Goal: Transaction & Acquisition: Purchase product/service

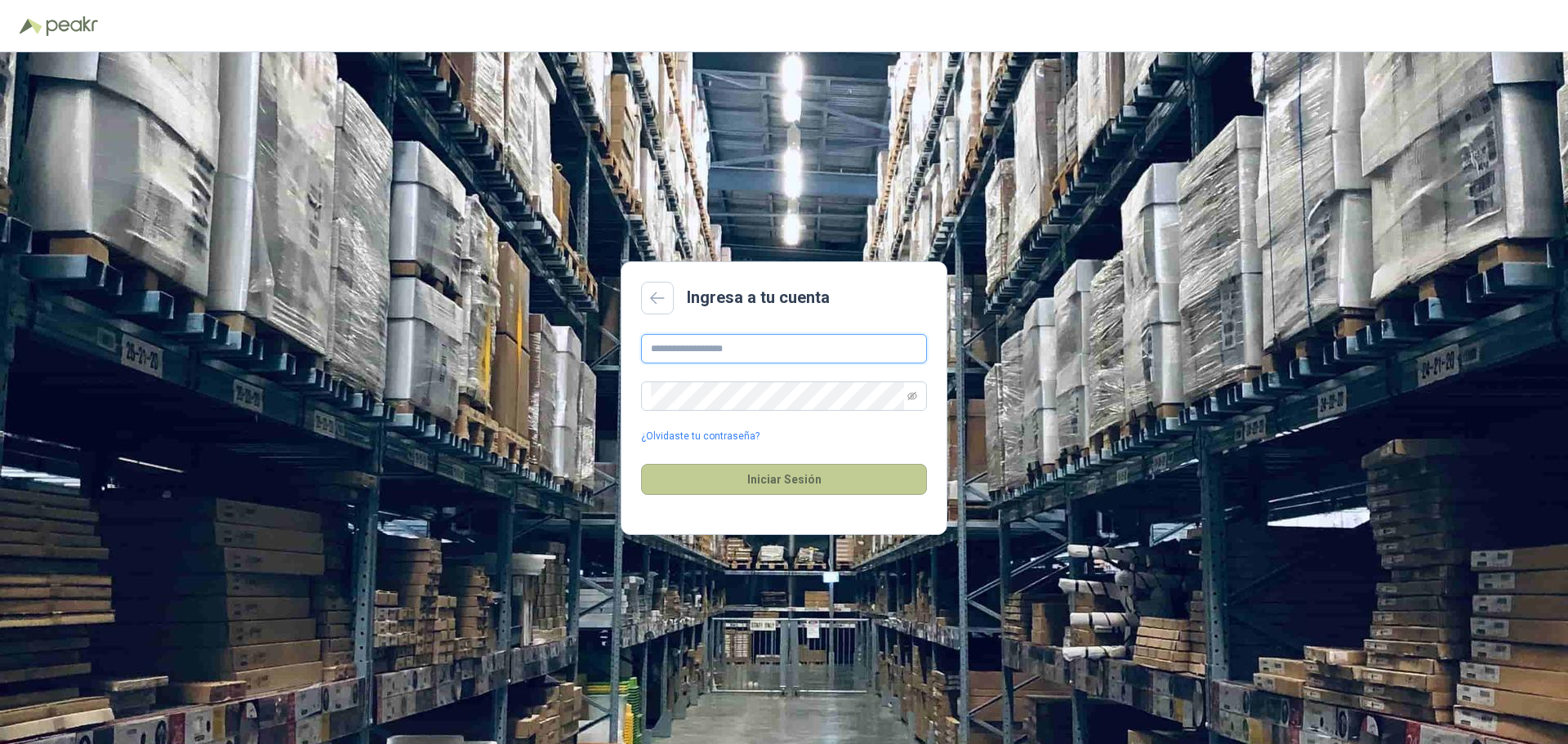
type input "**********"
click at [760, 474] on button "Iniciar Sesión" at bounding box center [784, 479] width 286 height 31
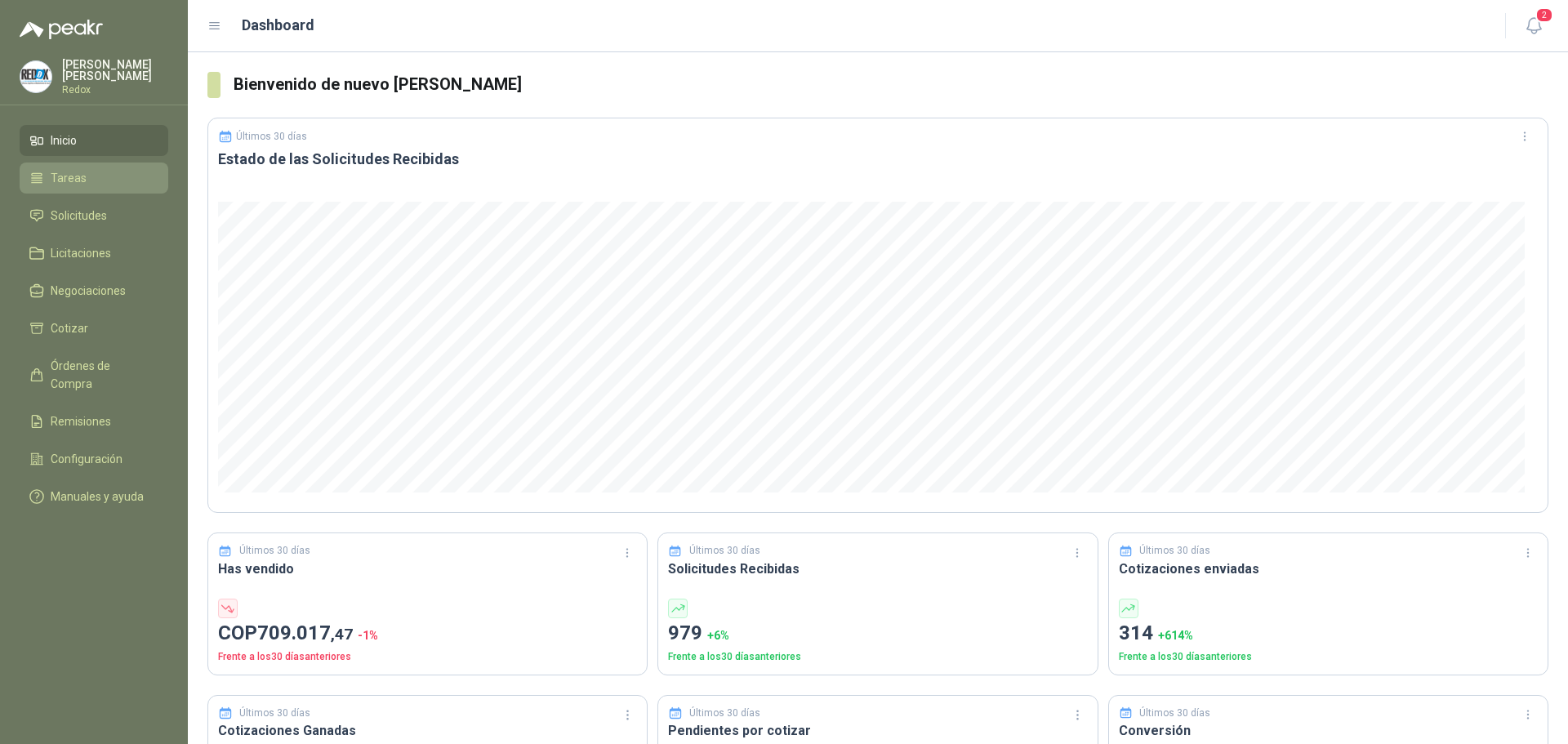
click at [80, 169] on span "Tareas" at bounding box center [68, 178] width 35 height 18
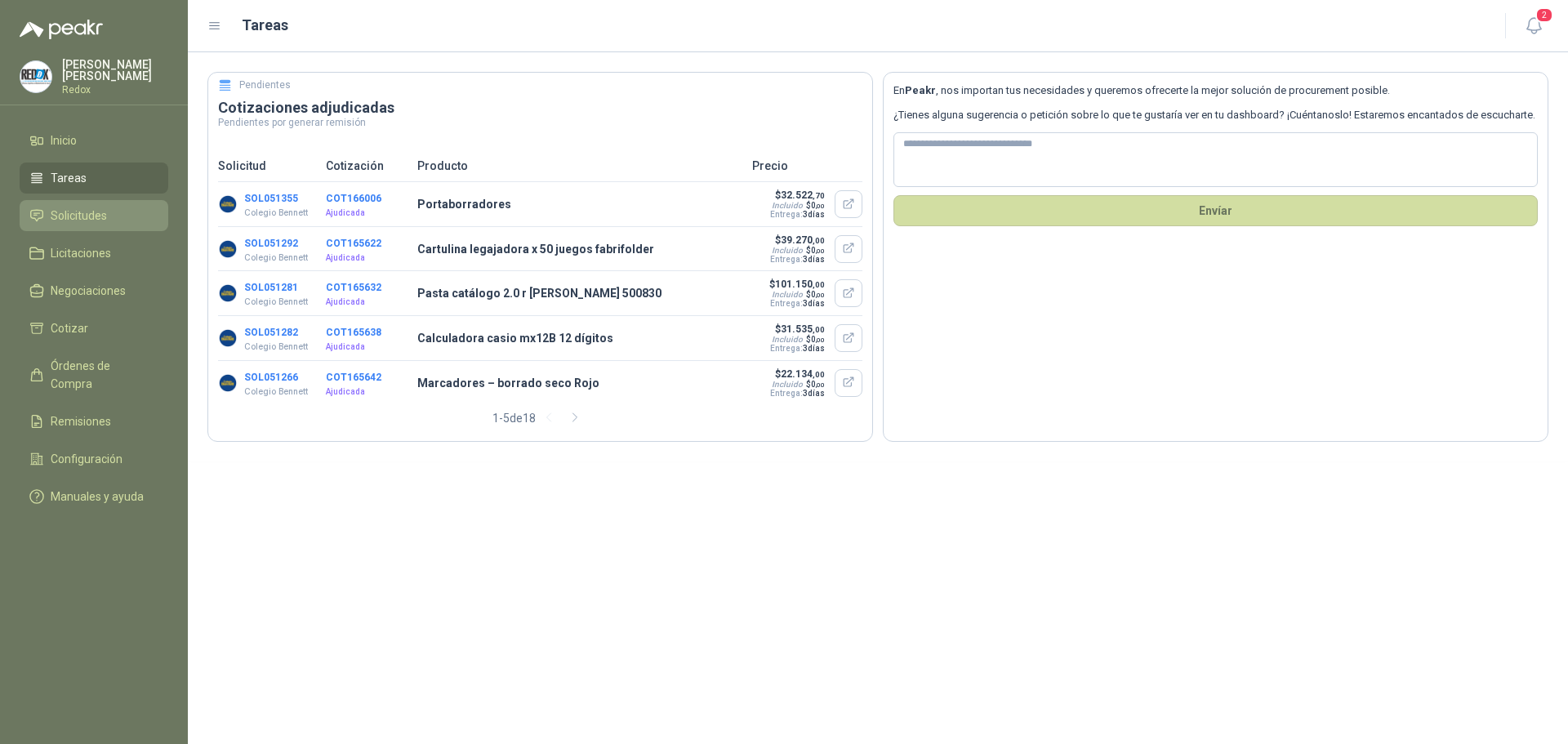
click at [72, 207] on span "Solicitudes" at bounding box center [78, 216] width 56 height 18
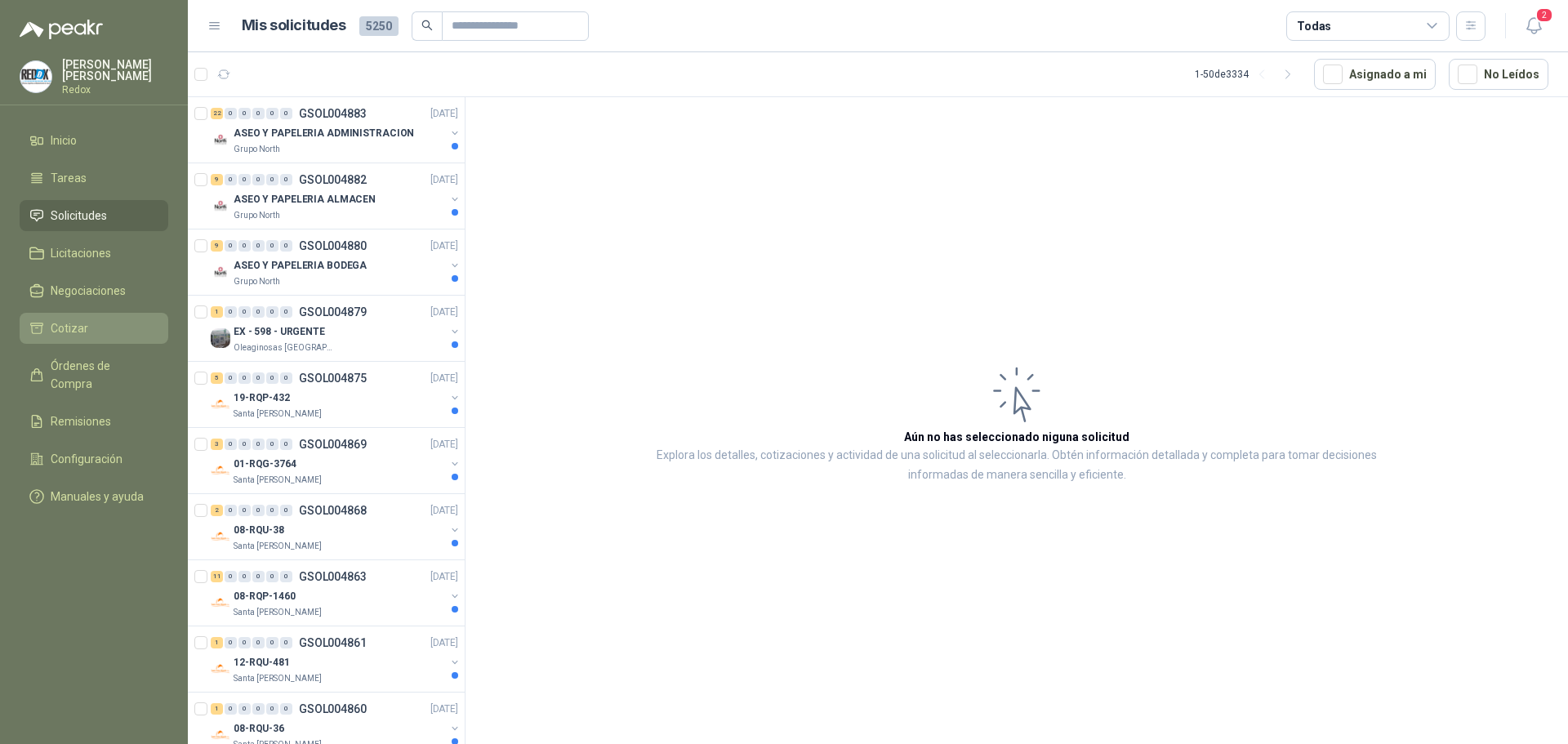
click at [76, 314] on link "Cotizar" at bounding box center [94, 327] width 149 height 31
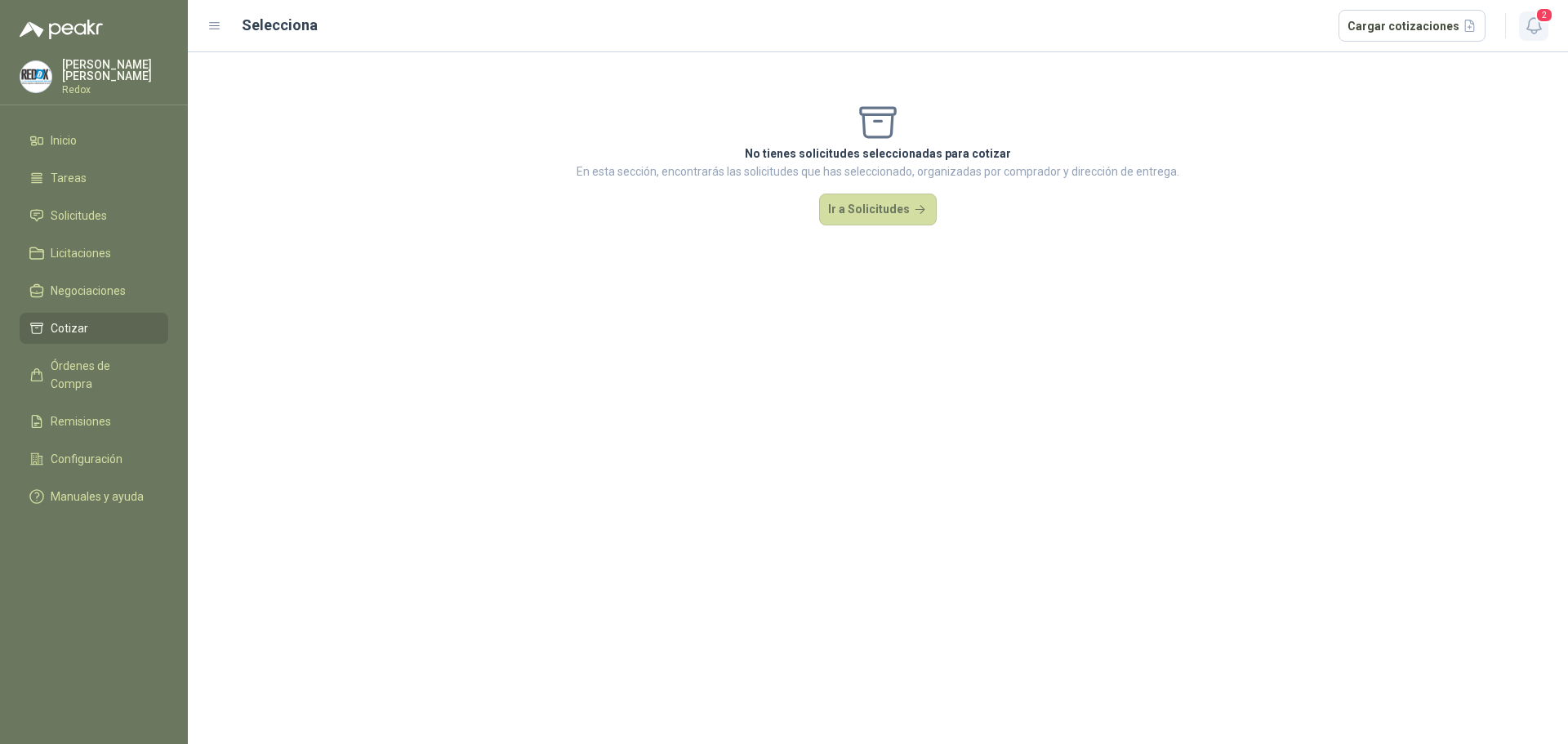
click at [1523, 23] on button "2" at bounding box center [1534, 27] width 30 height 30
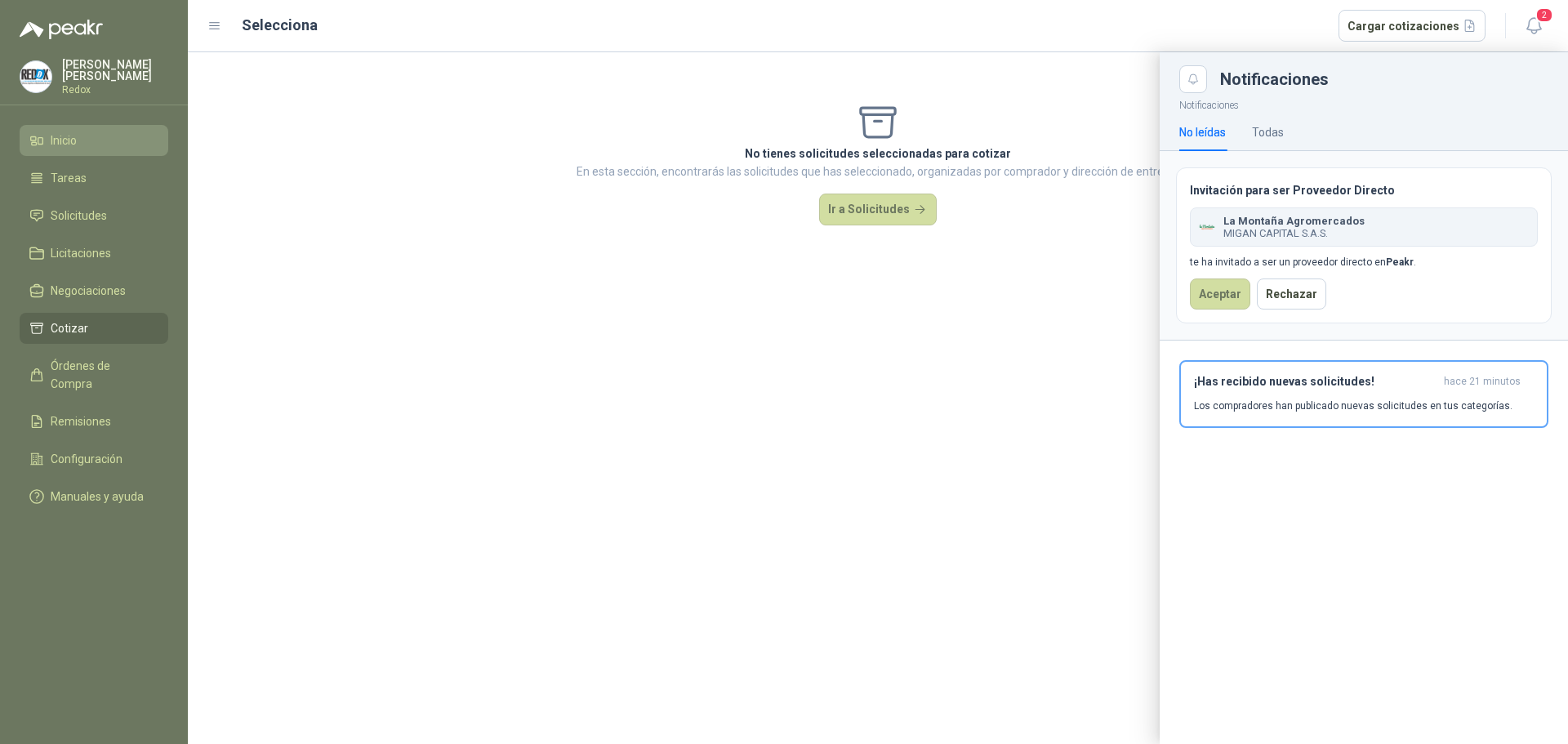
click at [60, 134] on span "Inicio" at bounding box center [63, 140] width 27 height 18
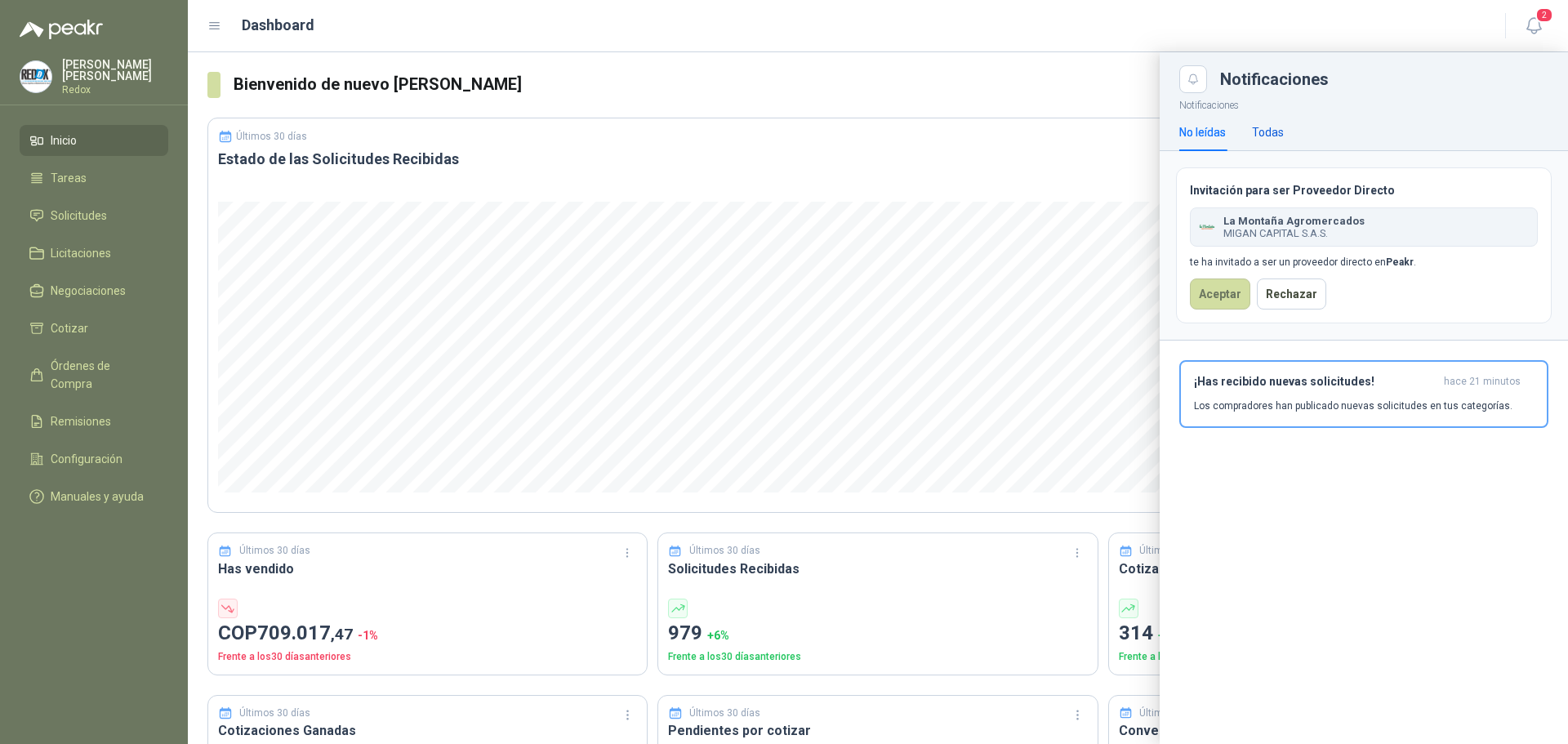
click at [1262, 136] on div "Todas" at bounding box center [1267, 132] width 32 height 18
click at [1091, 698] on div at bounding box center [878, 398] width 1380 height 692
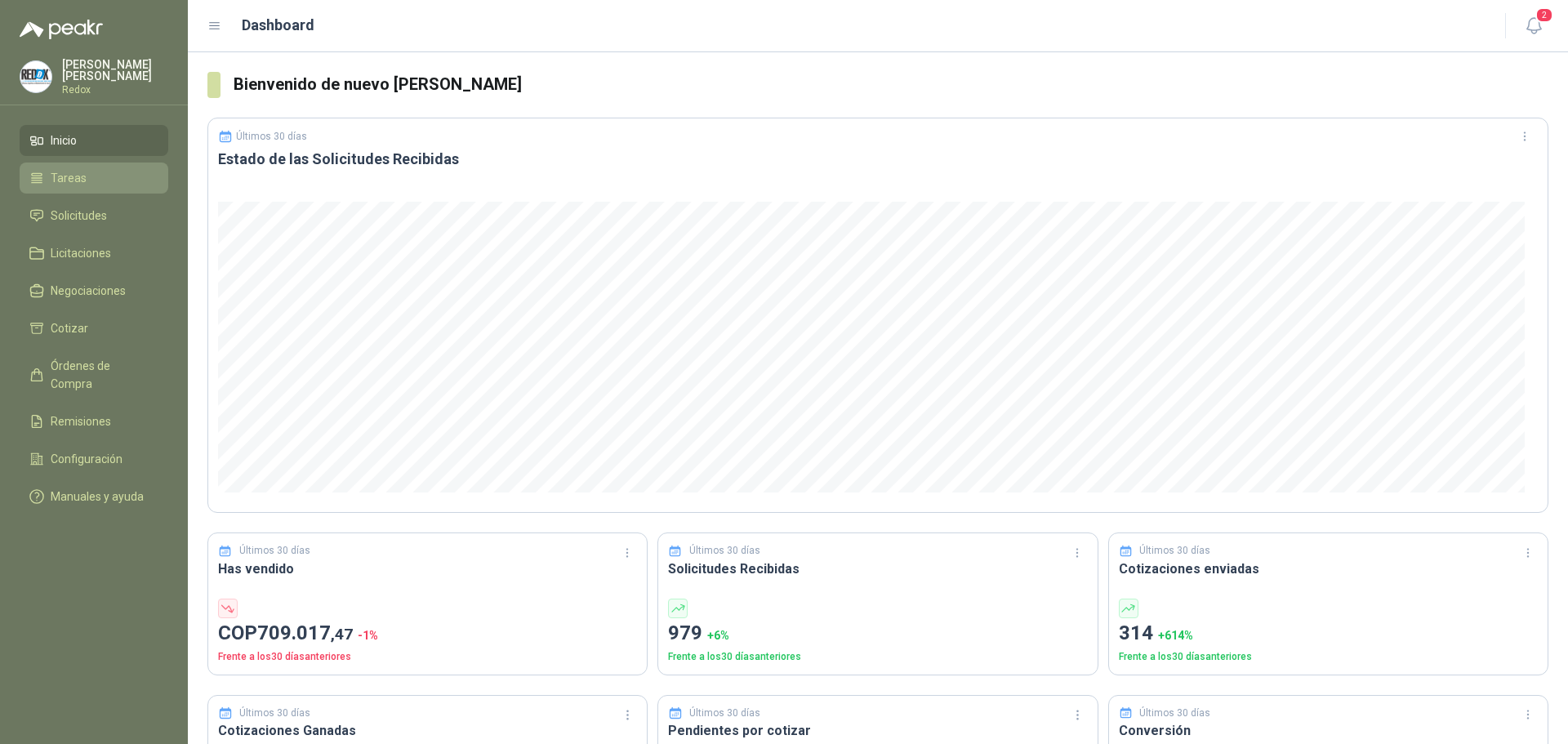
click at [52, 174] on span "Tareas" at bounding box center [68, 178] width 35 height 18
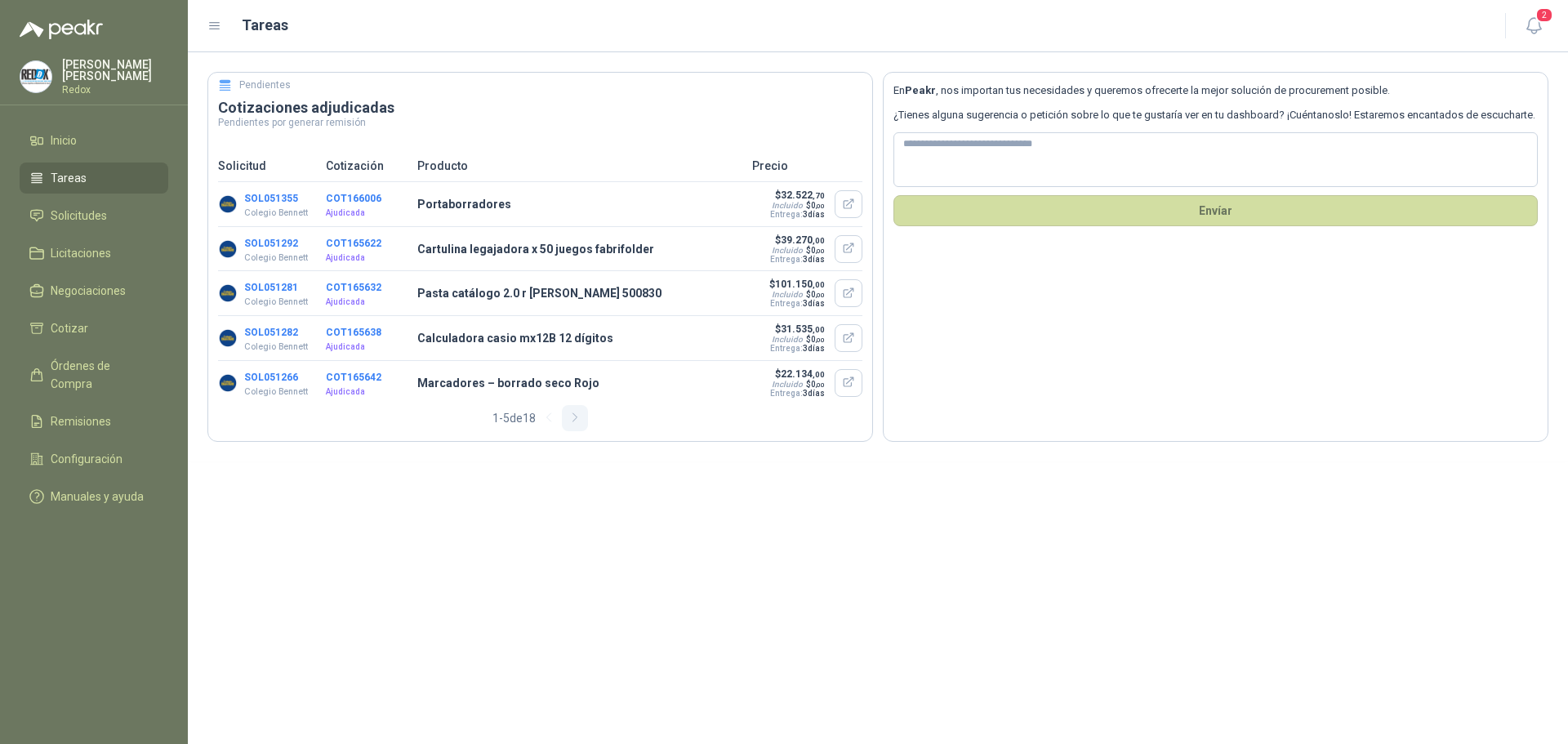
click at [575, 425] on icon "button" at bounding box center [576, 418] width 14 height 14
click at [575, 425] on icon "button" at bounding box center [579, 418] width 14 height 14
click at [575, 432] on button "button" at bounding box center [581, 418] width 27 height 27
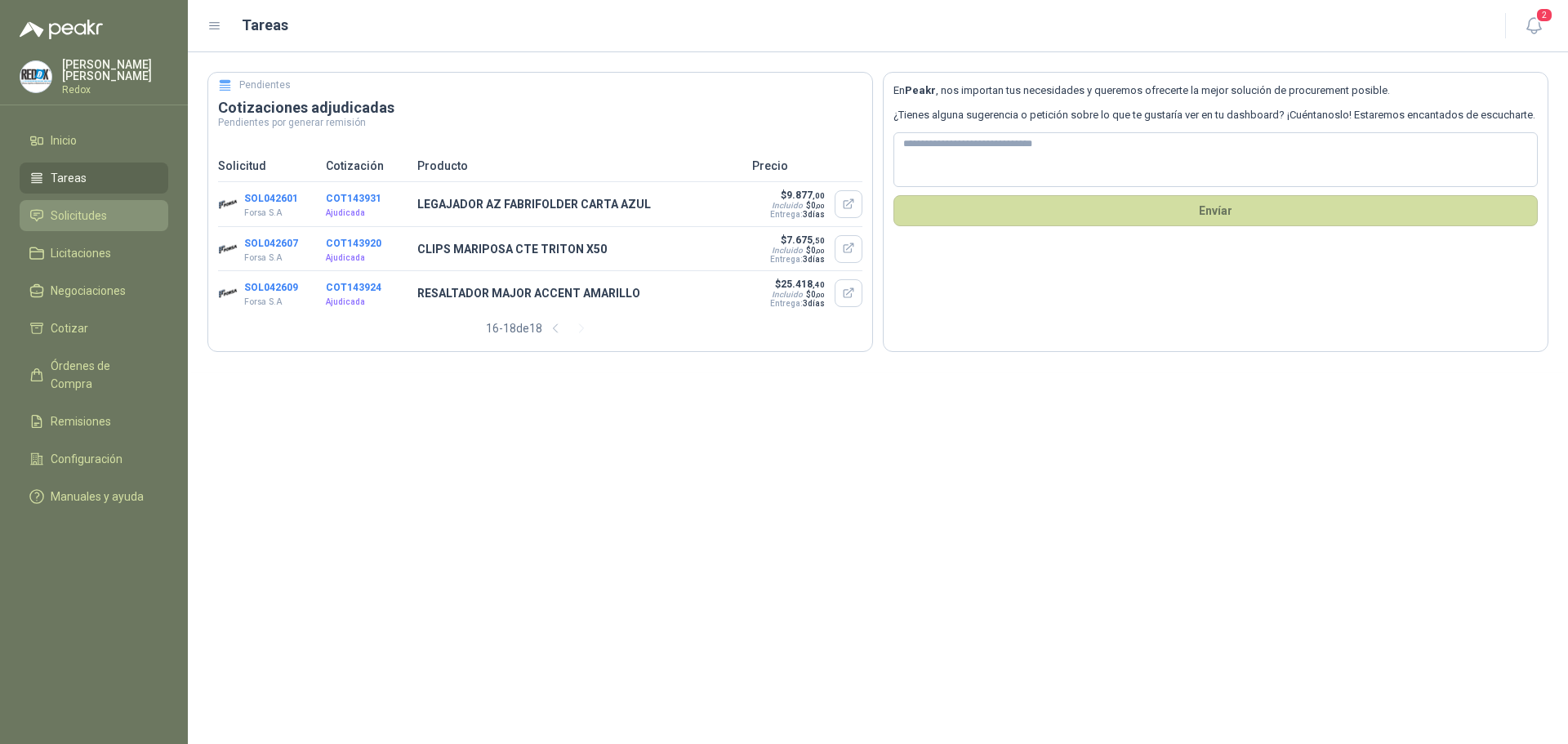
click at [83, 208] on span "Solicitudes" at bounding box center [78, 216] width 56 height 18
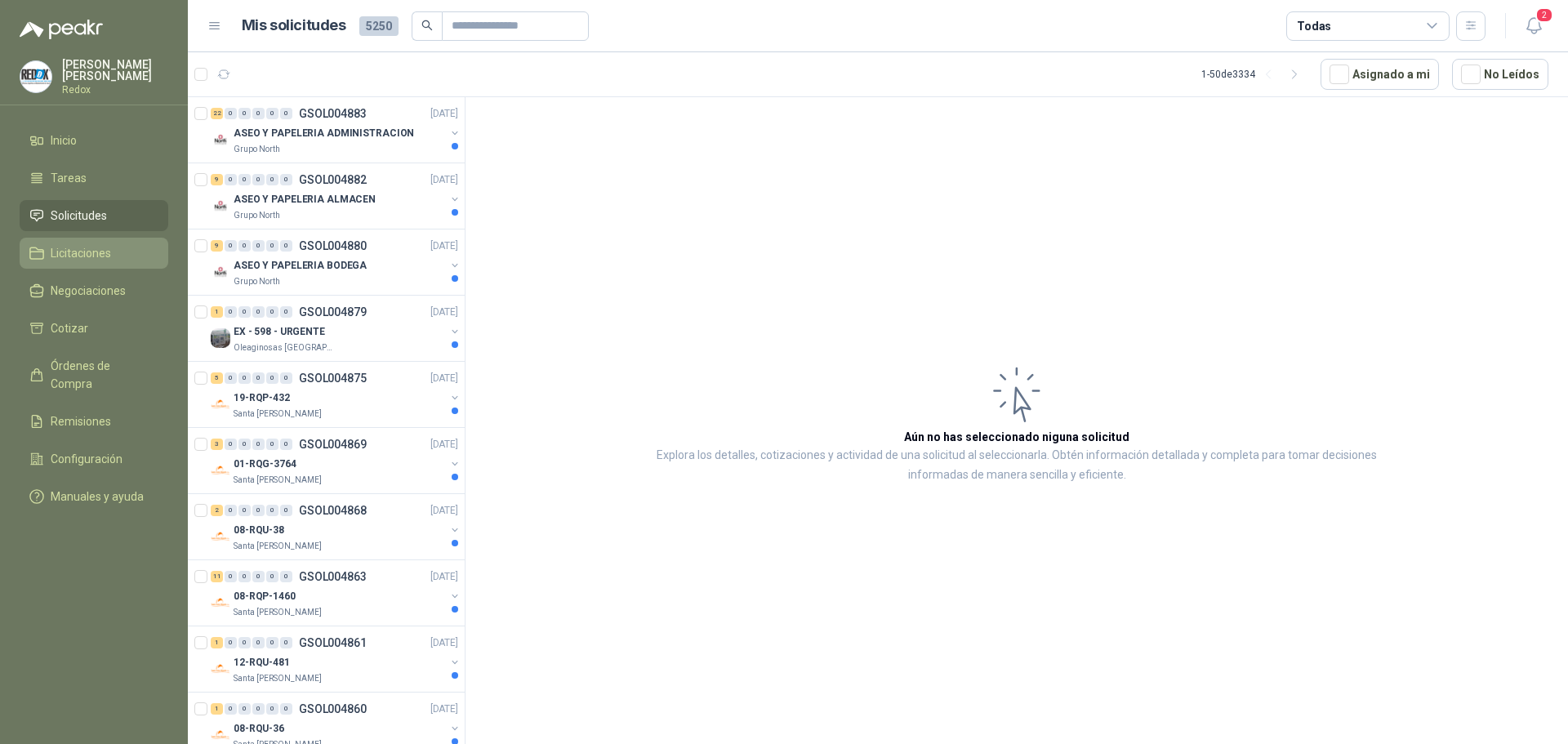
click at [81, 249] on span "Licitaciones" at bounding box center [80, 253] width 60 height 18
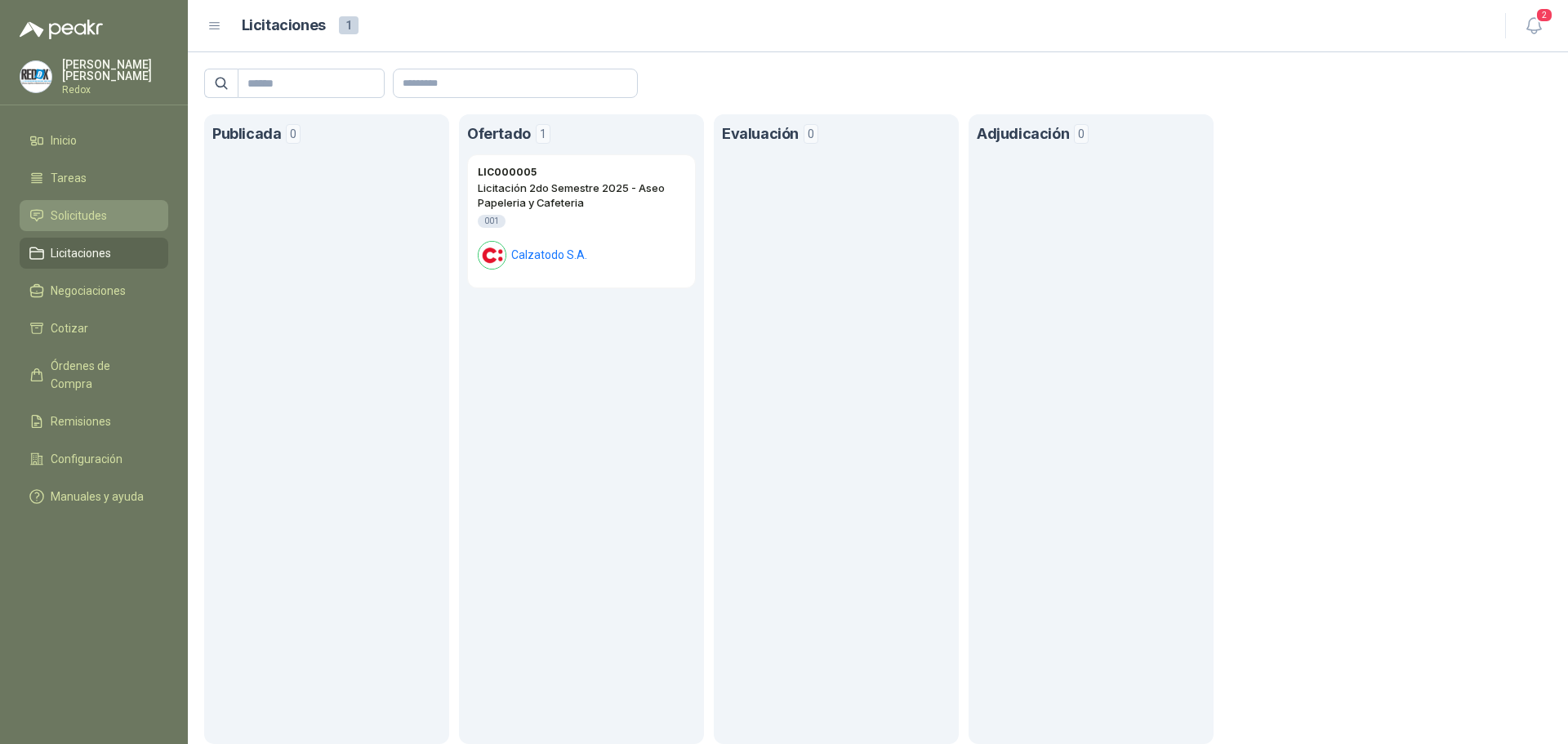
click at [79, 217] on span "Solicitudes" at bounding box center [78, 216] width 56 height 18
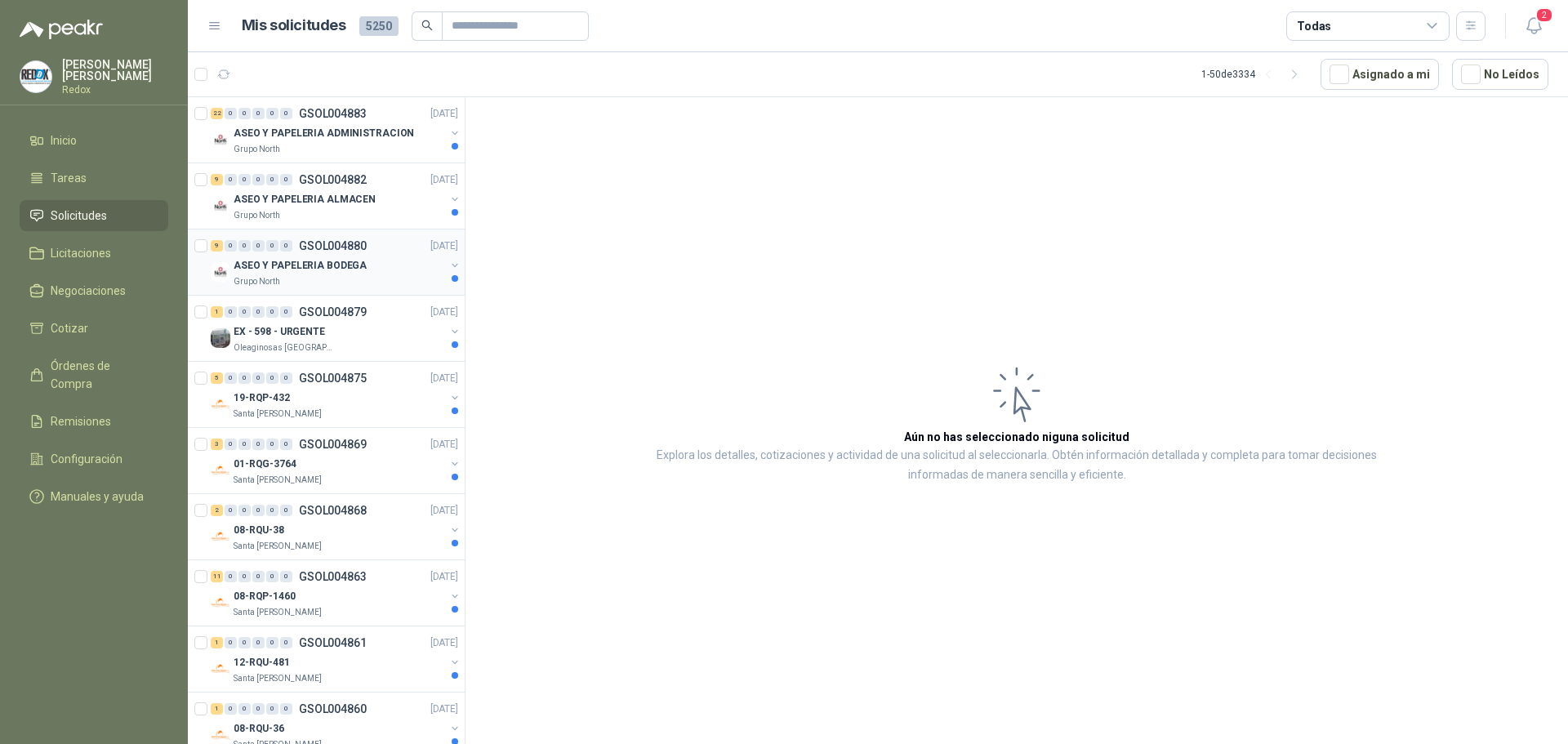
click at [328, 264] on p "ASEO Y PAPELERIA BODEGA" at bounding box center [300, 266] width 133 height 16
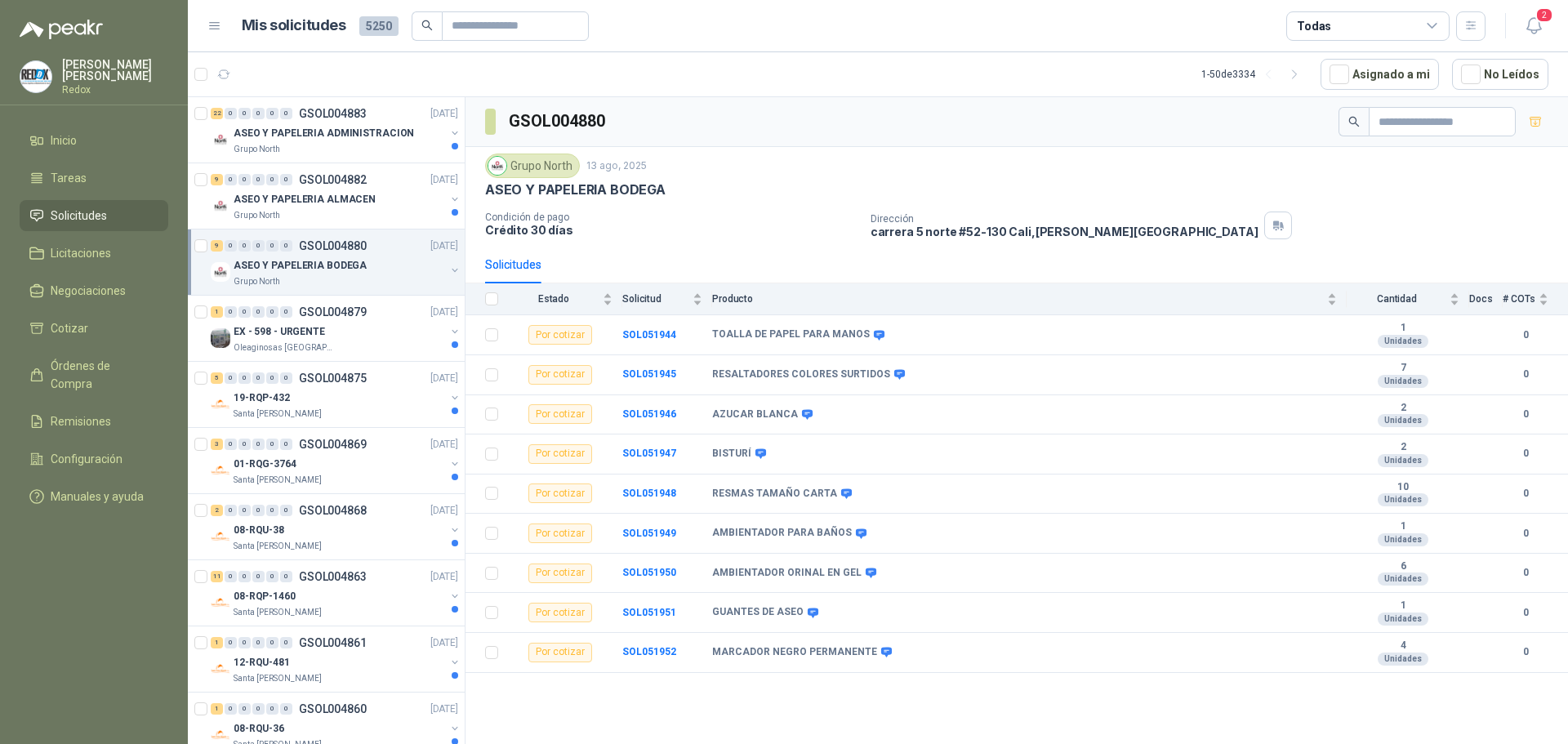
click at [347, 268] on p "ASEO Y PAPELERIA BODEGA" at bounding box center [300, 266] width 133 height 16
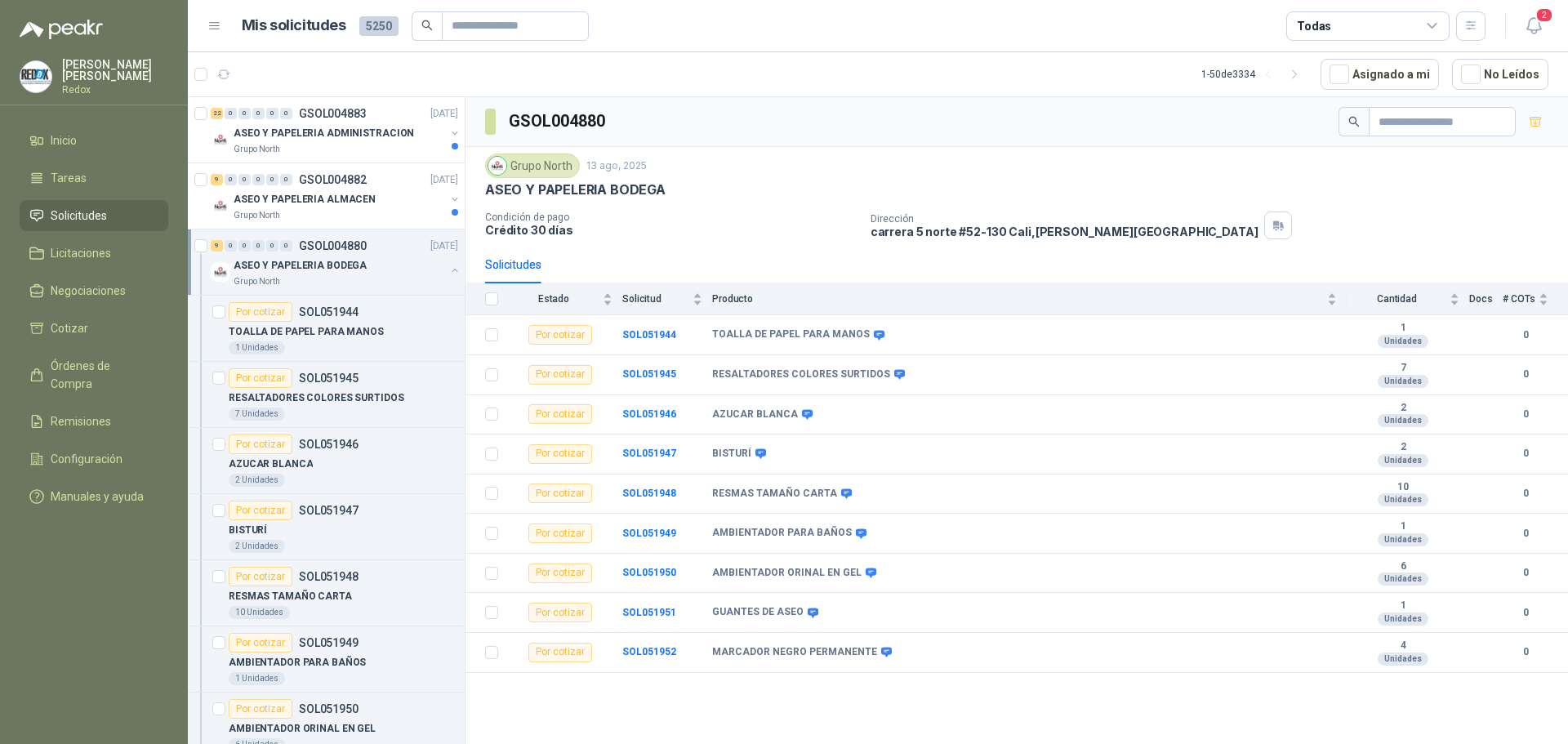
click at [379, 254] on div "9 0 0 0 0 0 GSOL004880 [DATE]" at bounding box center [336, 245] width 250 height 20
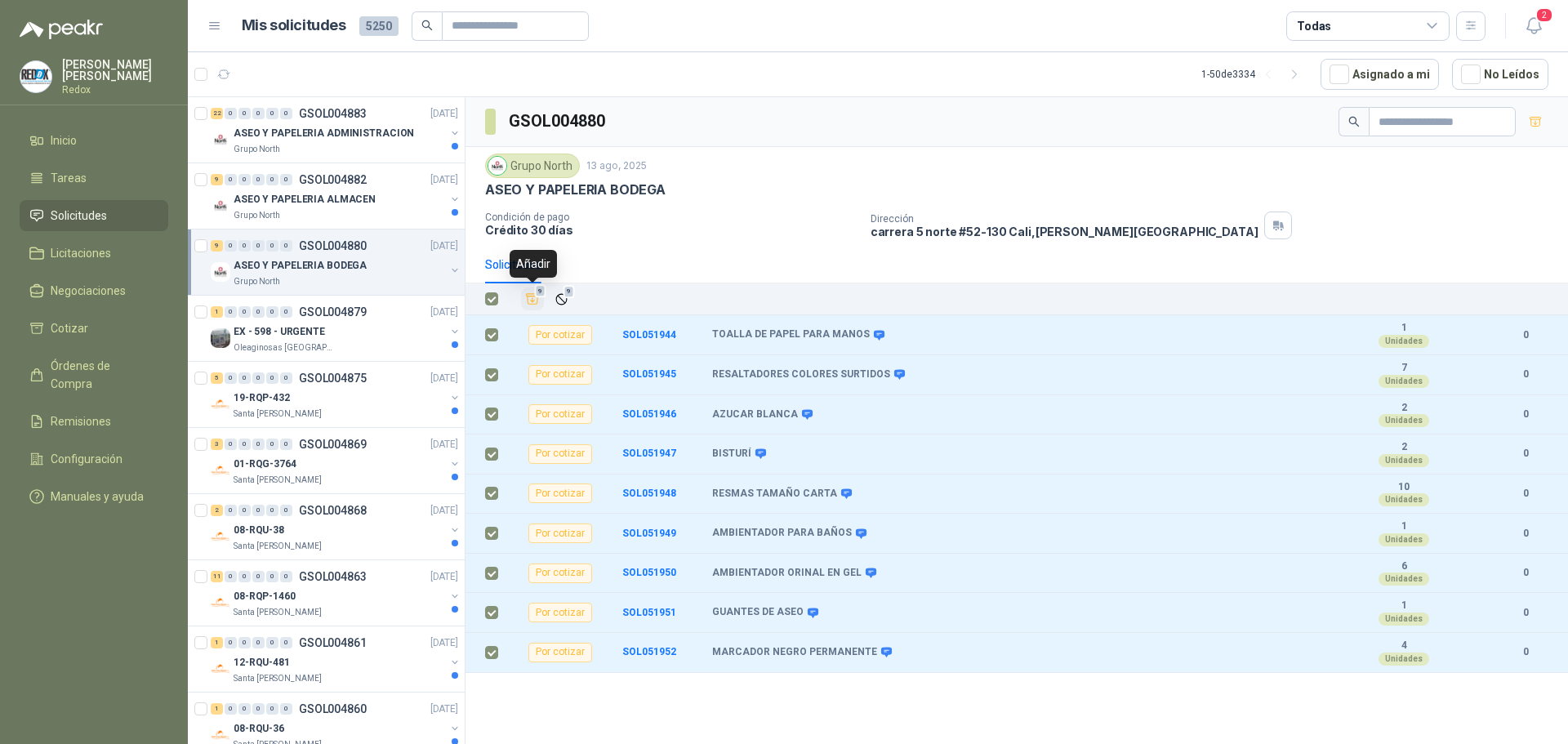
click at [536, 299] on icon "Añadir" at bounding box center [532, 299] width 15 height 15
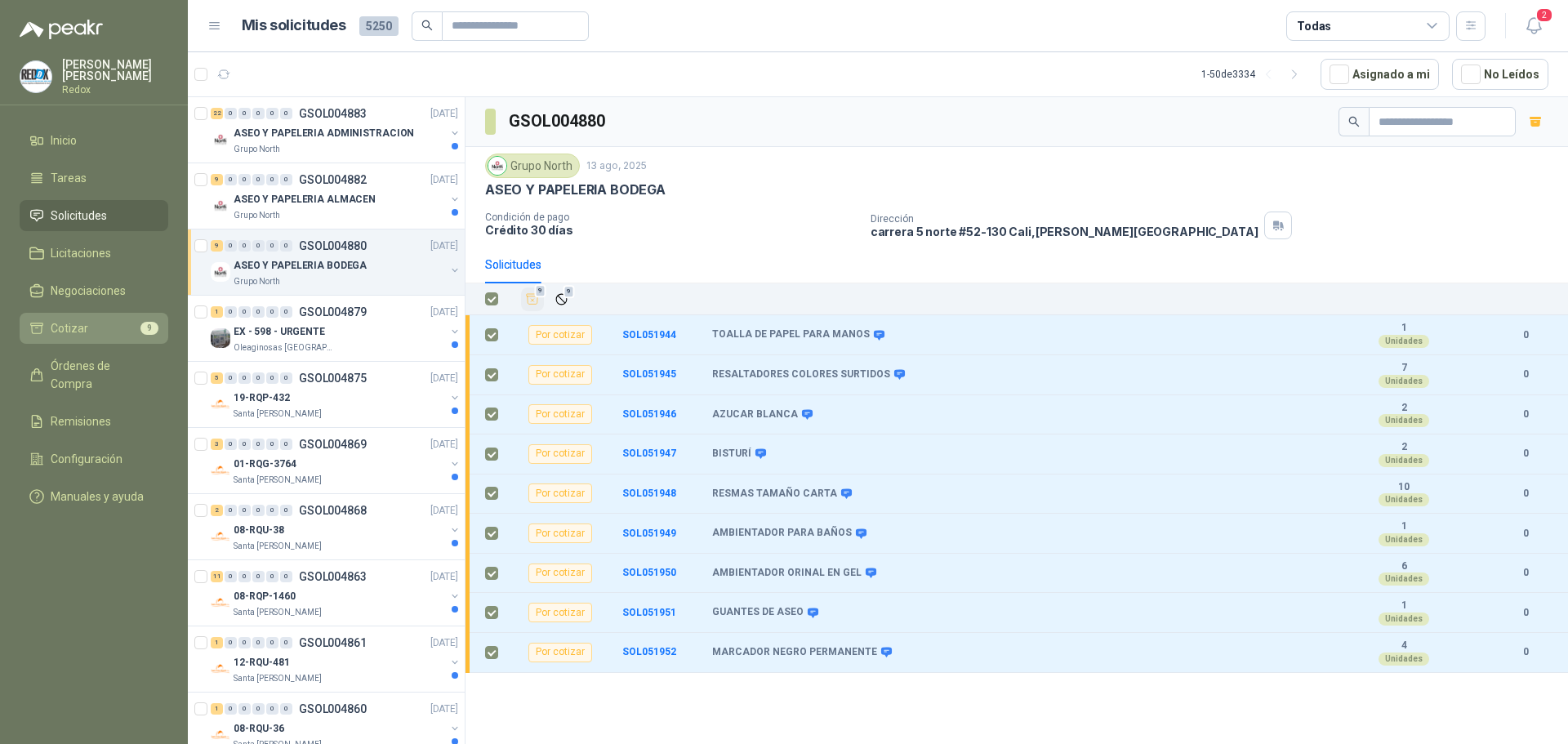
click at [104, 324] on li "Cotizar 9" at bounding box center [94, 328] width 129 height 18
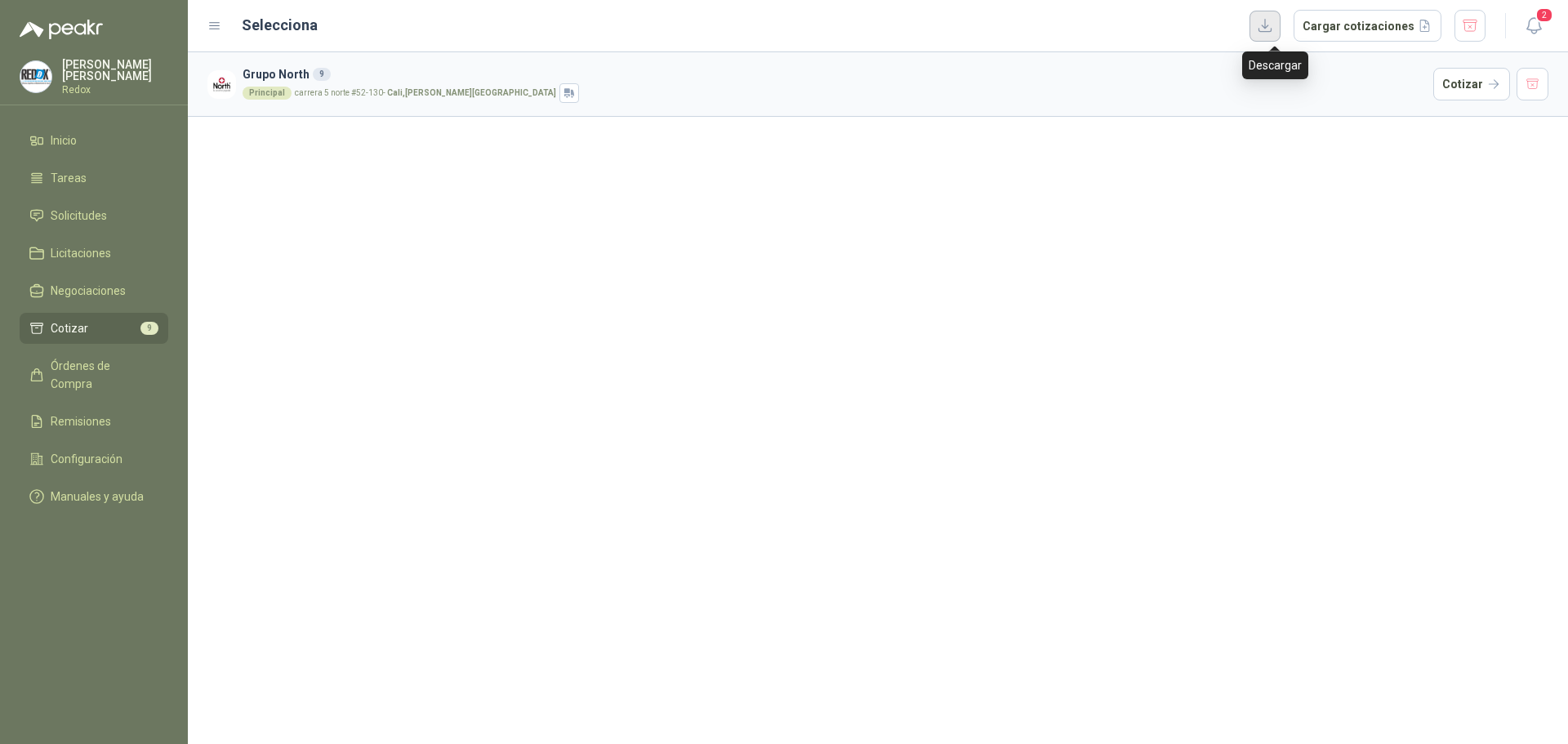
click at [1271, 30] on button "button" at bounding box center [1264, 26] width 31 height 31
click at [289, 75] on h3 "Grupo North 9" at bounding box center [835, 74] width 1185 height 18
click at [346, 90] on p "carrera 5 norte #52-130 - [GEOGRAPHIC_DATA] , [PERSON_NAME][GEOGRAPHIC_DATA]" at bounding box center [425, 93] width 261 height 8
click at [1451, 88] on button "Cotizar" at bounding box center [1471, 84] width 77 height 33
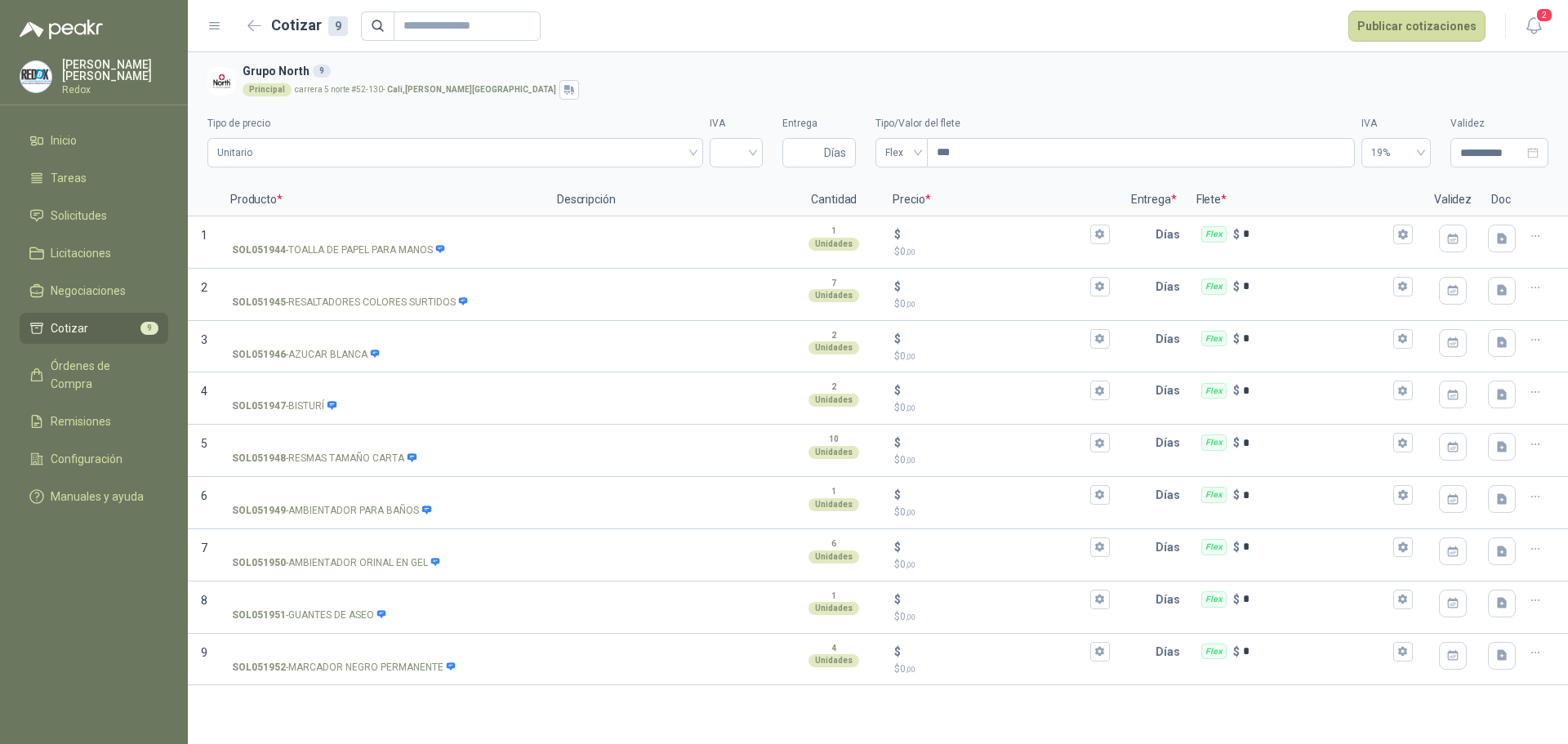
click at [86, 320] on span "Cotizar" at bounding box center [69, 328] width 37 height 18
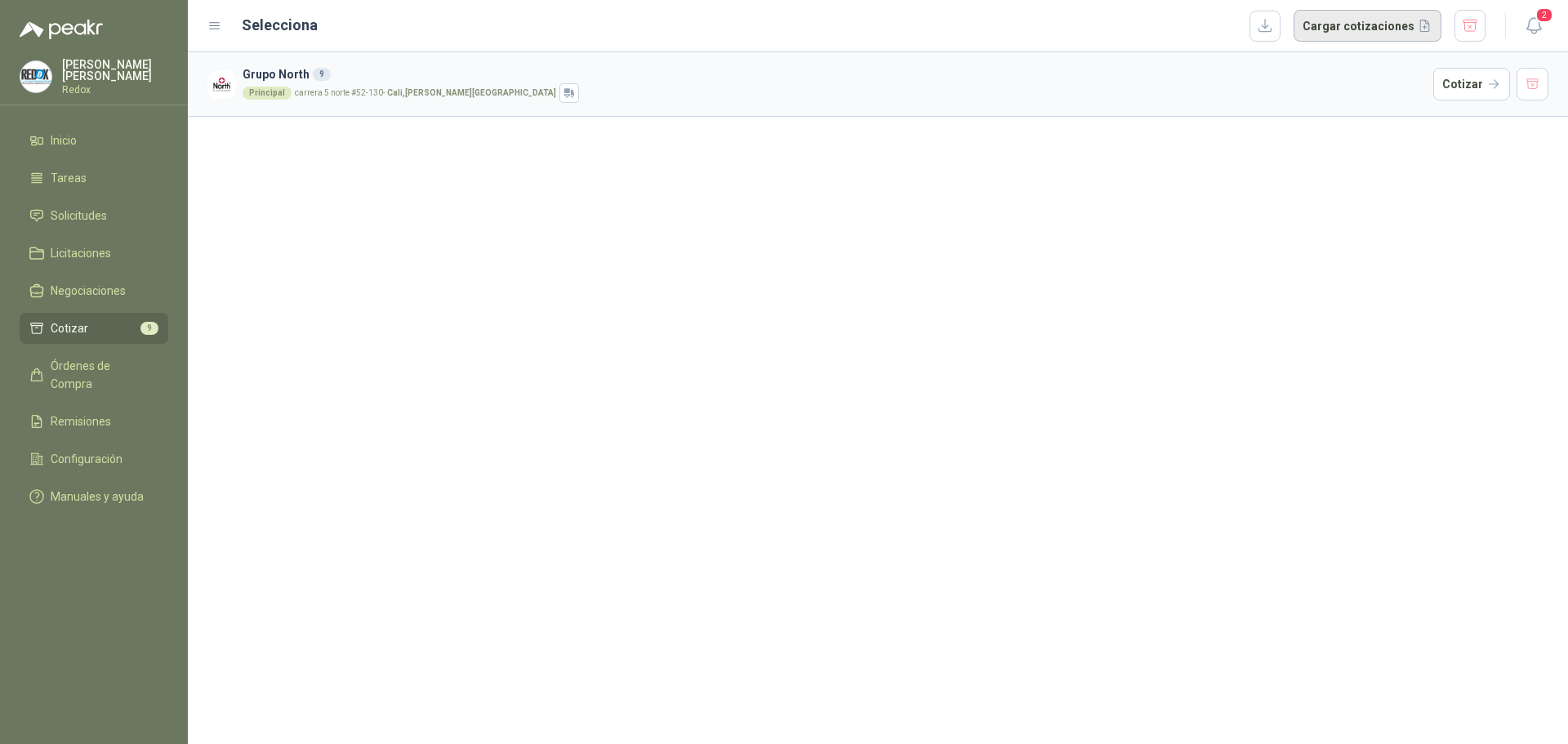
click at [1338, 27] on button "Cargar cotizaciones" at bounding box center [1368, 26] width 148 height 33
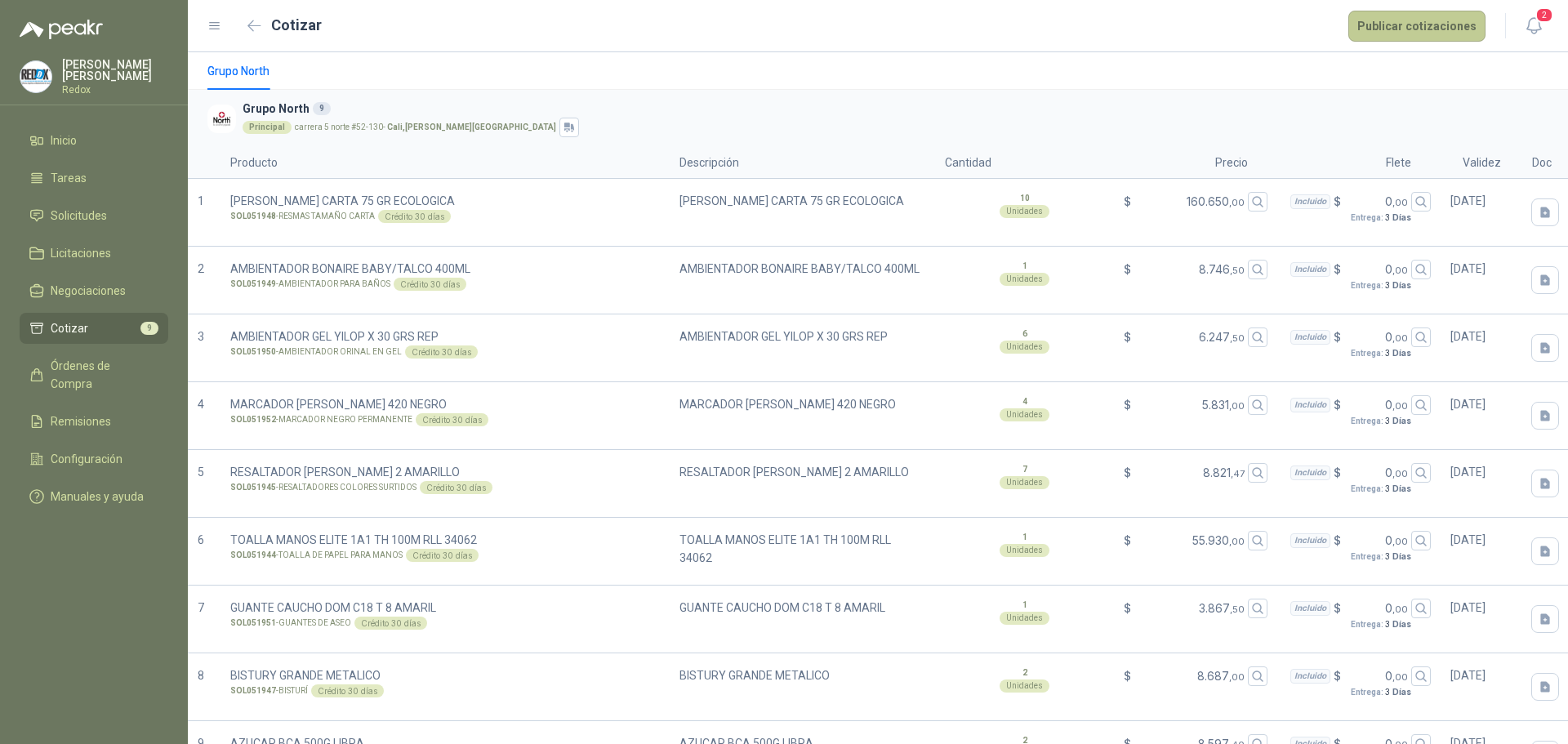
click at [1422, 27] on button "Publicar cotizaciones" at bounding box center [1416, 26] width 137 height 31
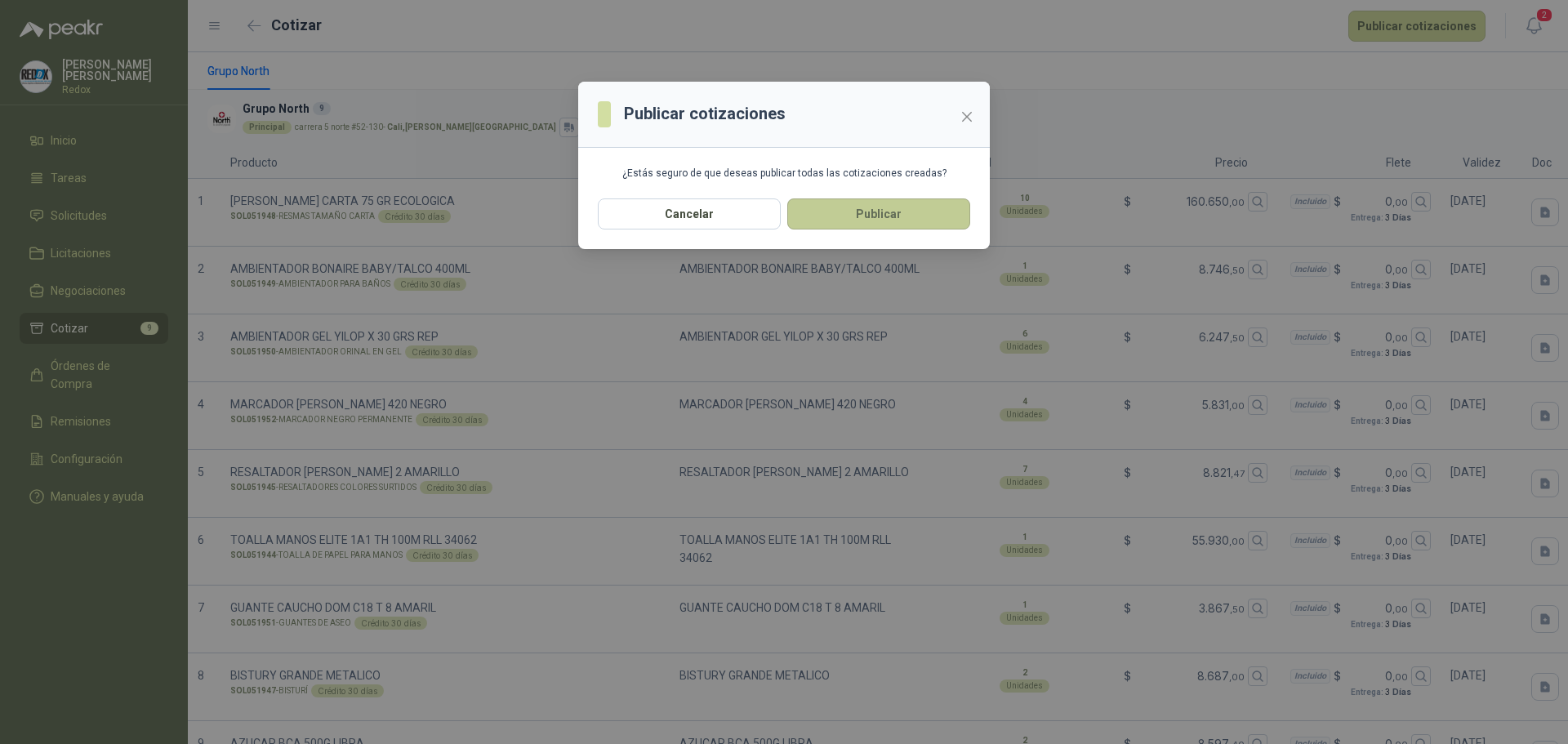
click at [873, 220] on button "Publicar" at bounding box center [879, 213] width 183 height 31
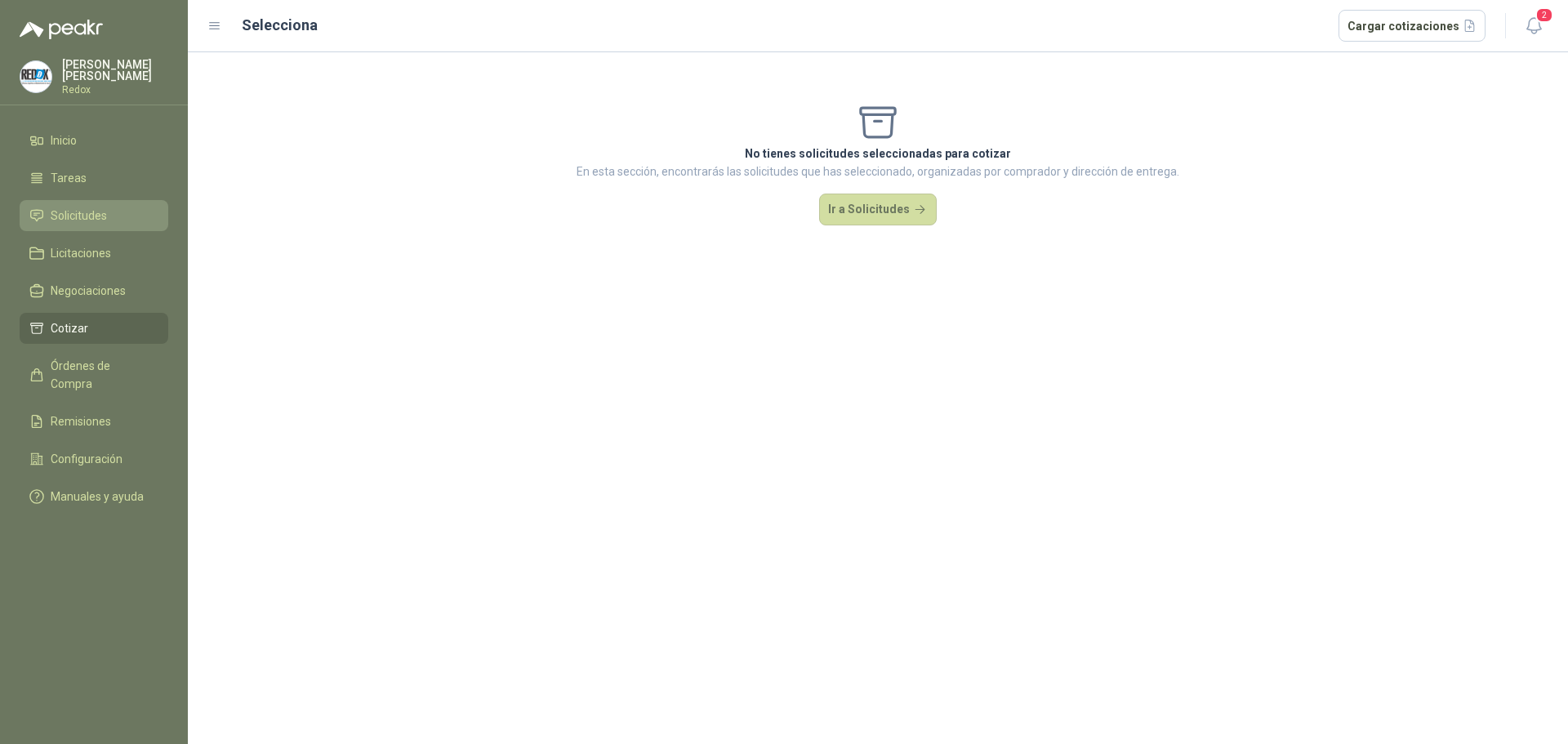
click at [103, 207] on span "Solicitudes" at bounding box center [78, 216] width 56 height 18
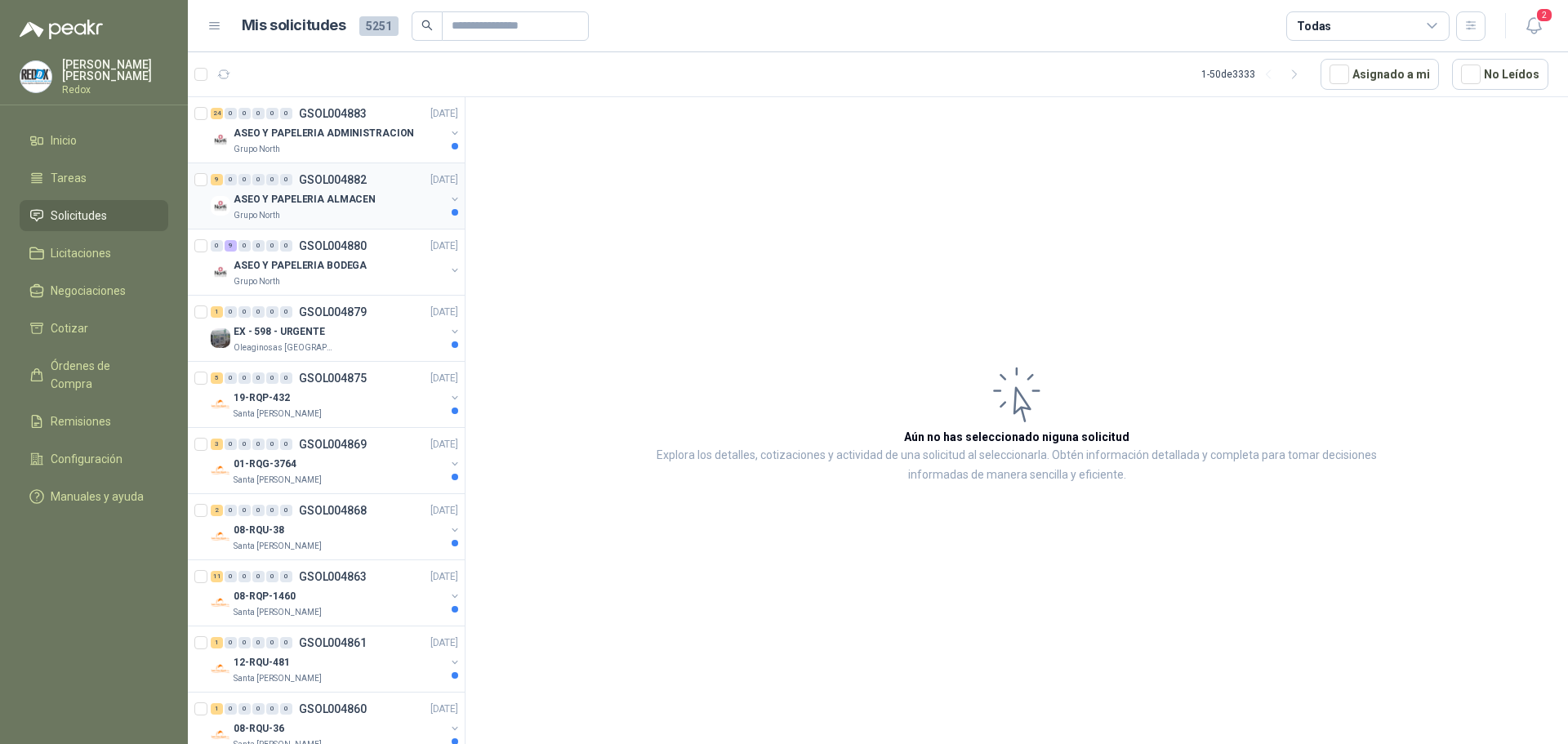
click at [368, 219] on div "Grupo North" at bounding box center [339, 215] width 212 height 13
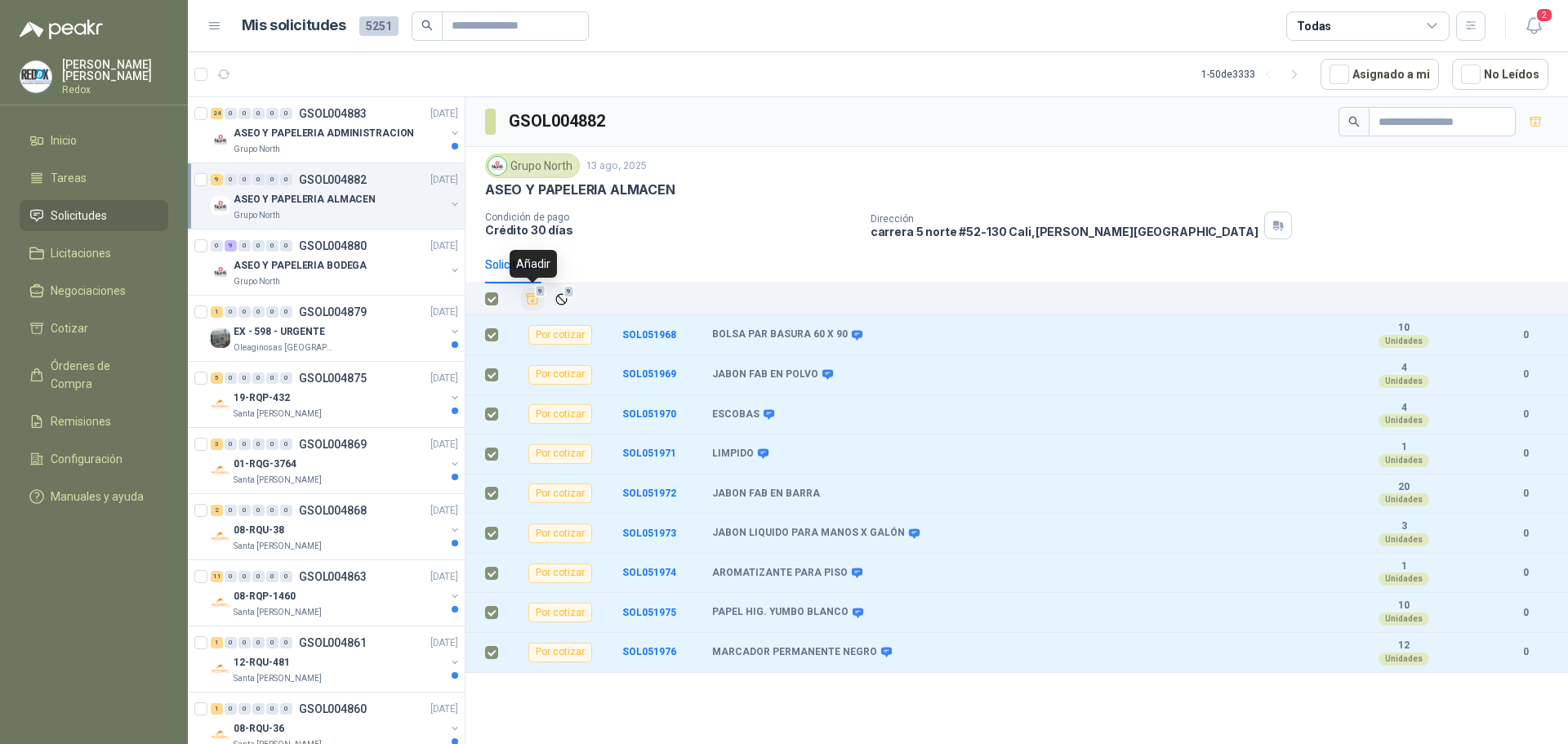
click at [533, 300] on icon "Añadir" at bounding box center [532, 299] width 15 height 15
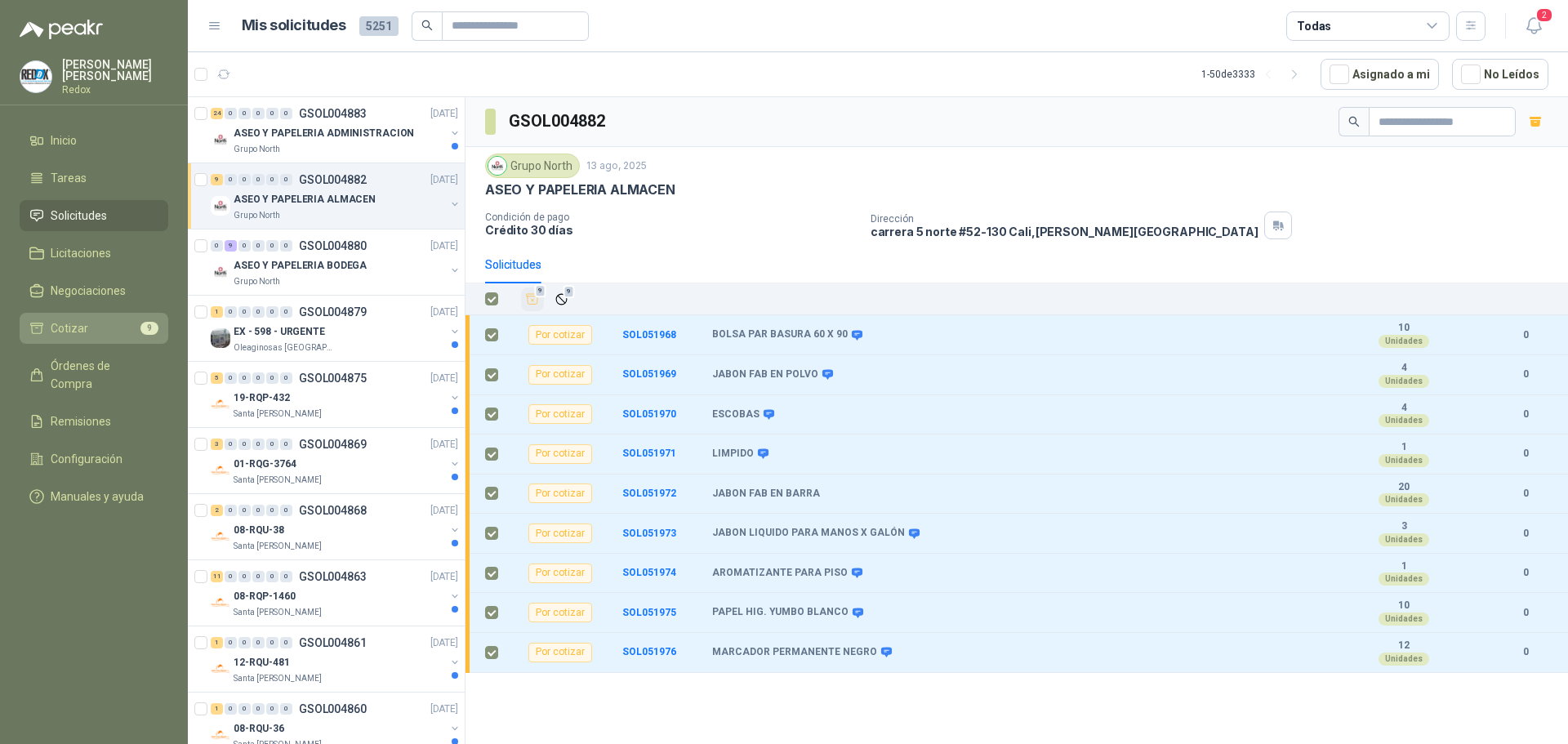
click at [84, 321] on span "Cotizar" at bounding box center [69, 328] width 37 height 18
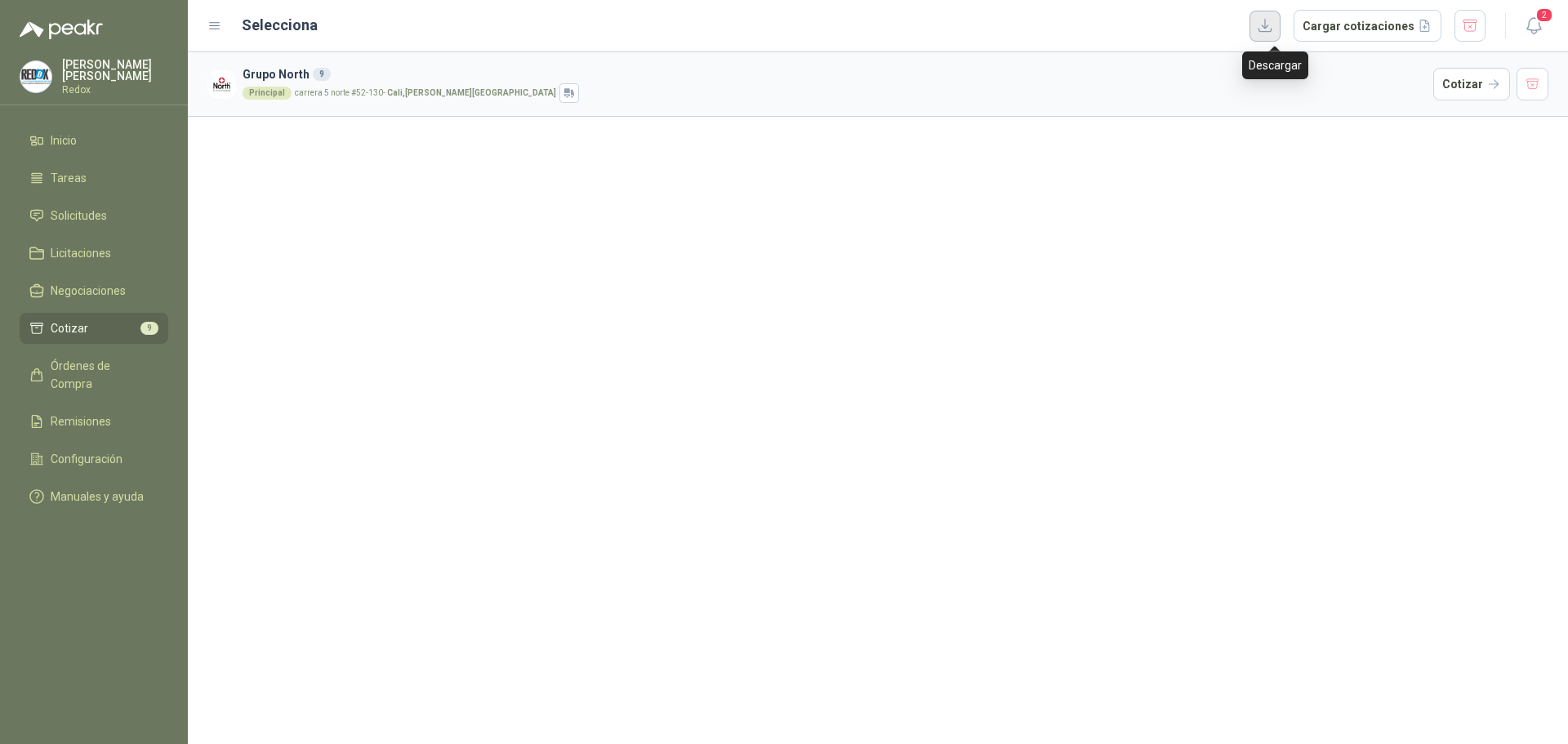
click at [1274, 22] on button "button" at bounding box center [1264, 26] width 31 height 31
click at [461, 186] on div "Grupo North 9 Principal carrera 5 norte #52-130 - [GEOGRAPHIC_DATA] , [PERSON_N…" at bounding box center [878, 398] width 1380 height 692
click at [1360, 29] on button "Cargar cotizaciones" at bounding box center [1368, 26] width 148 height 33
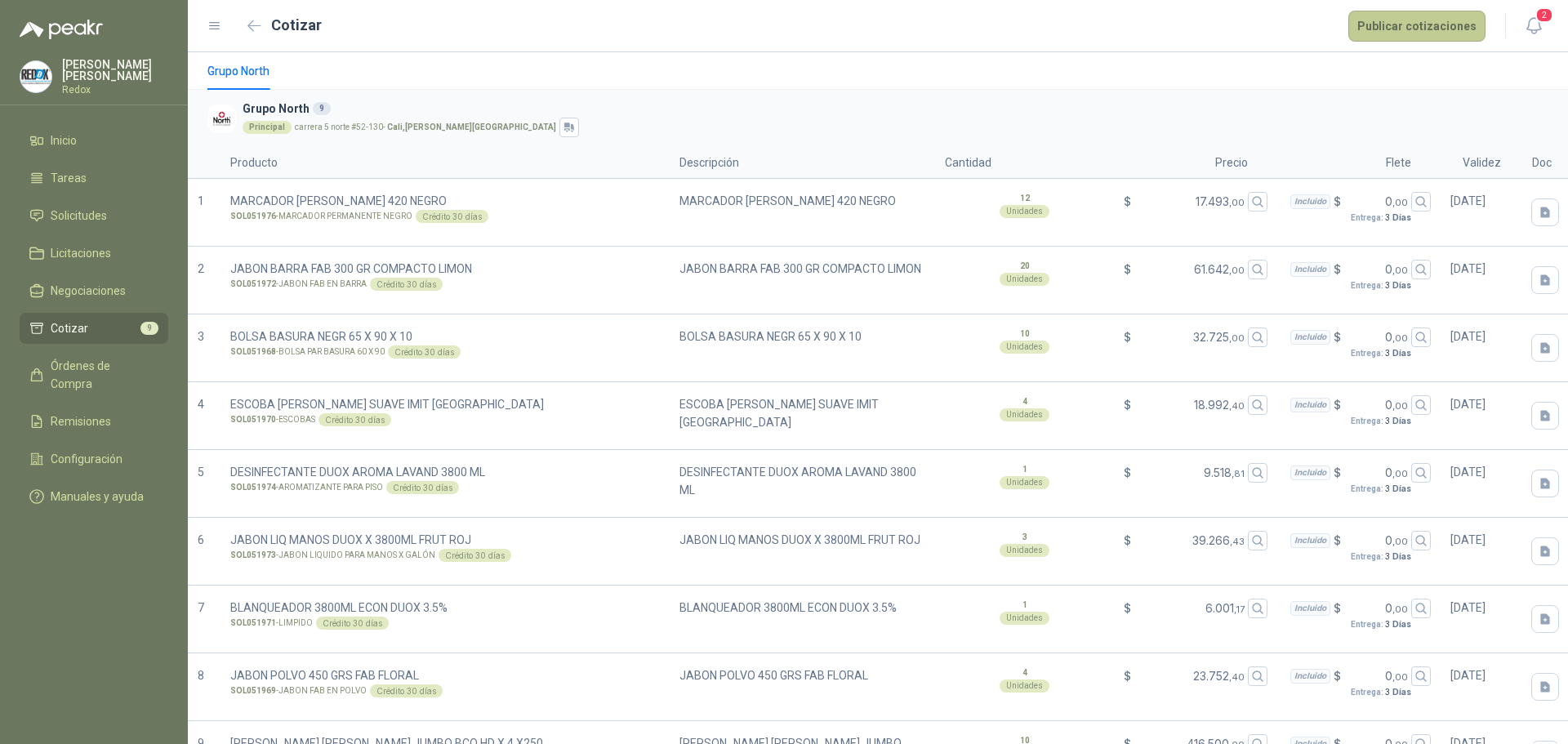
click at [1417, 32] on button "Publicar cotizaciones" at bounding box center [1416, 26] width 137 height 31
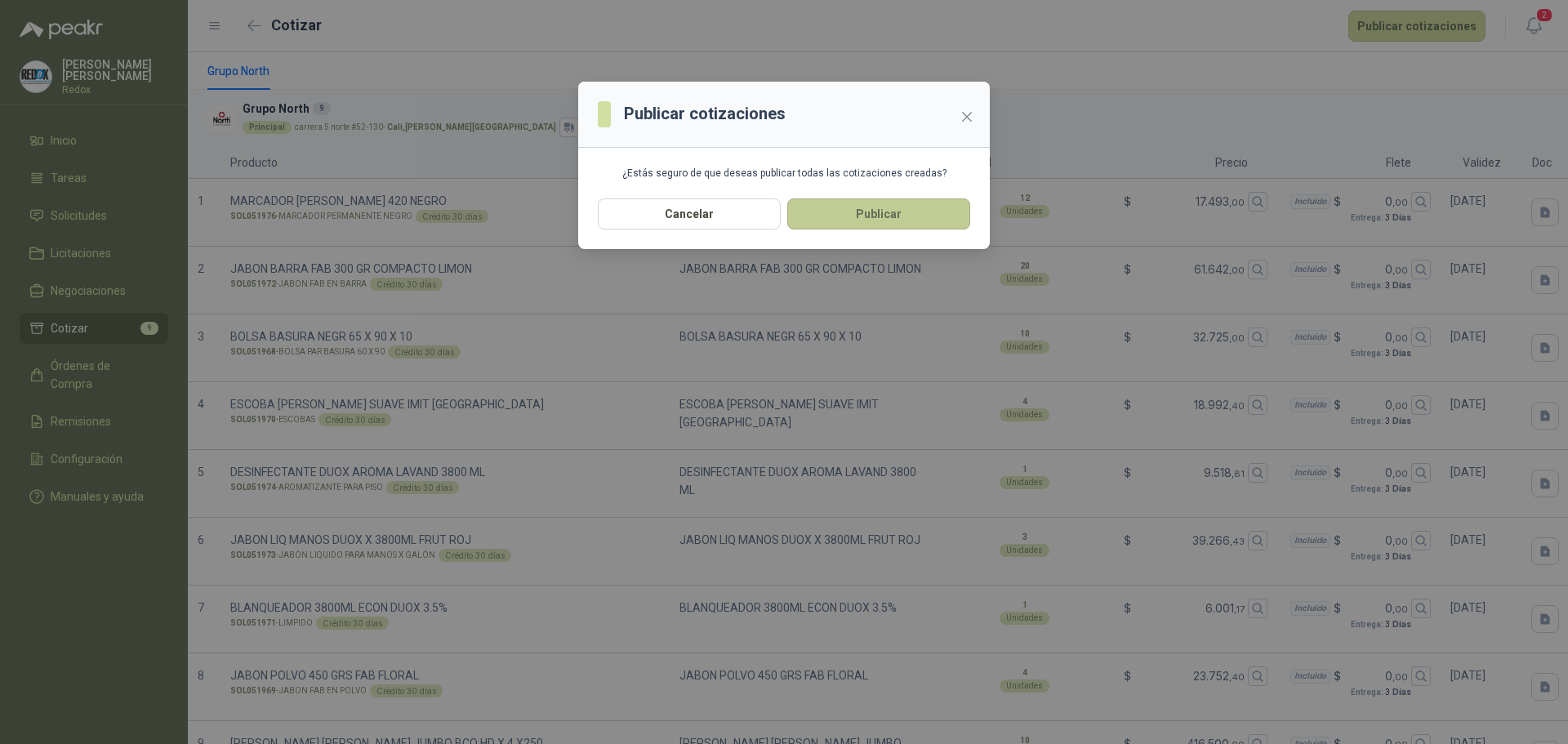
click at [846, 209] on button "Publicar" at bounding box center [879, 213] width 183 height 31
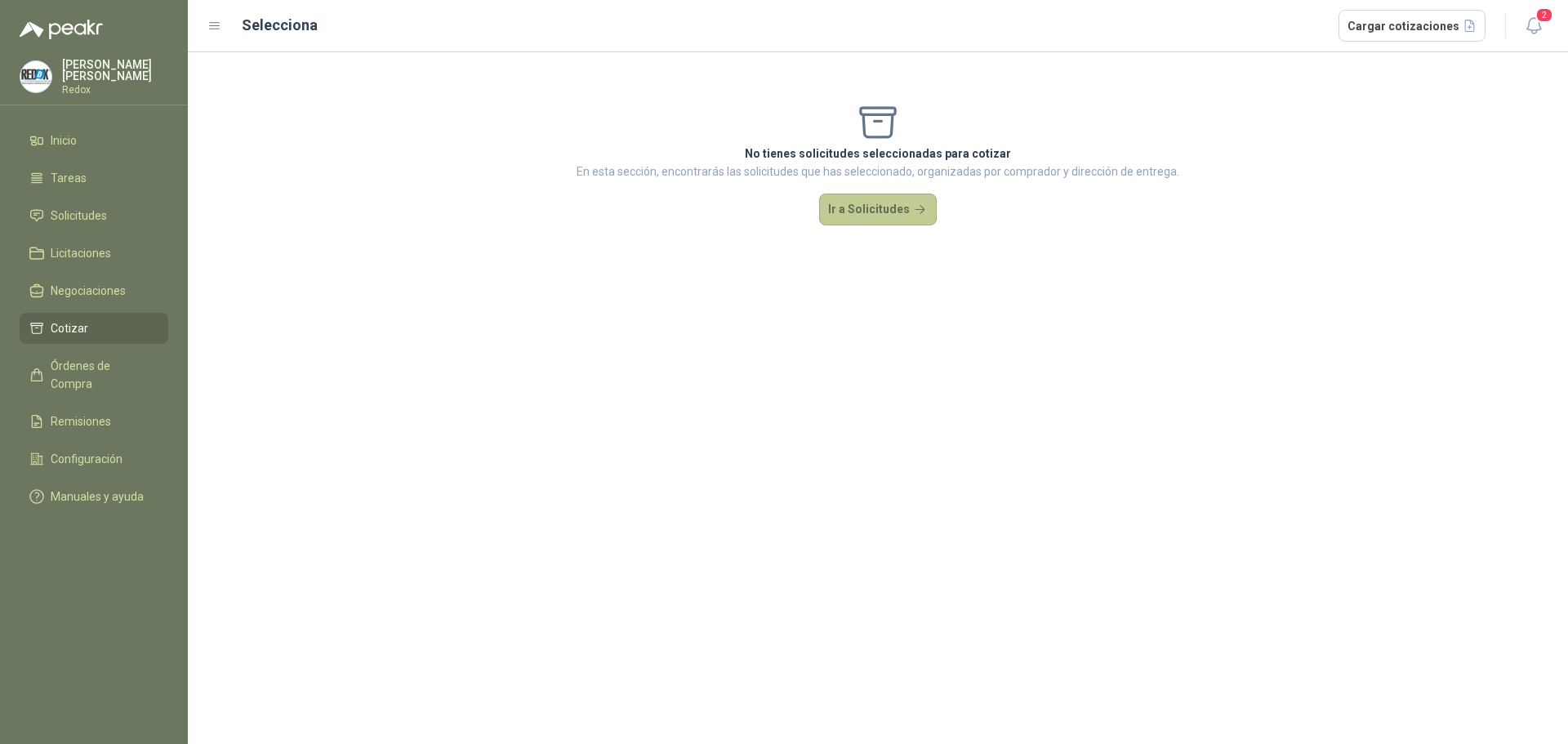
click at [855, 222] on button "Ir a Solicitudes" at bounding box center [877, 209] width 117 height 33
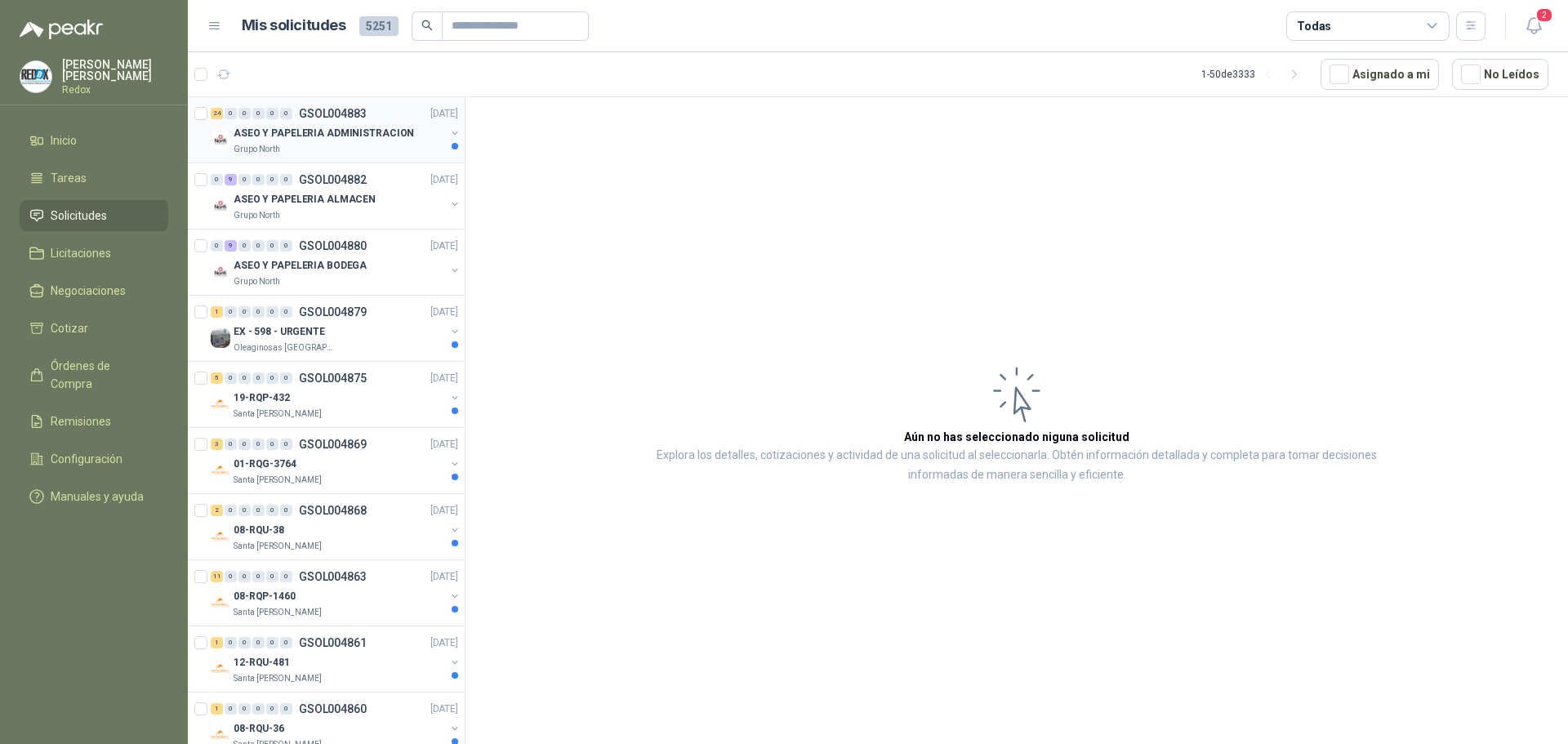
click at [330, 145] on div "Grupo North" at bounding box center [339, 149] width 212 height 13
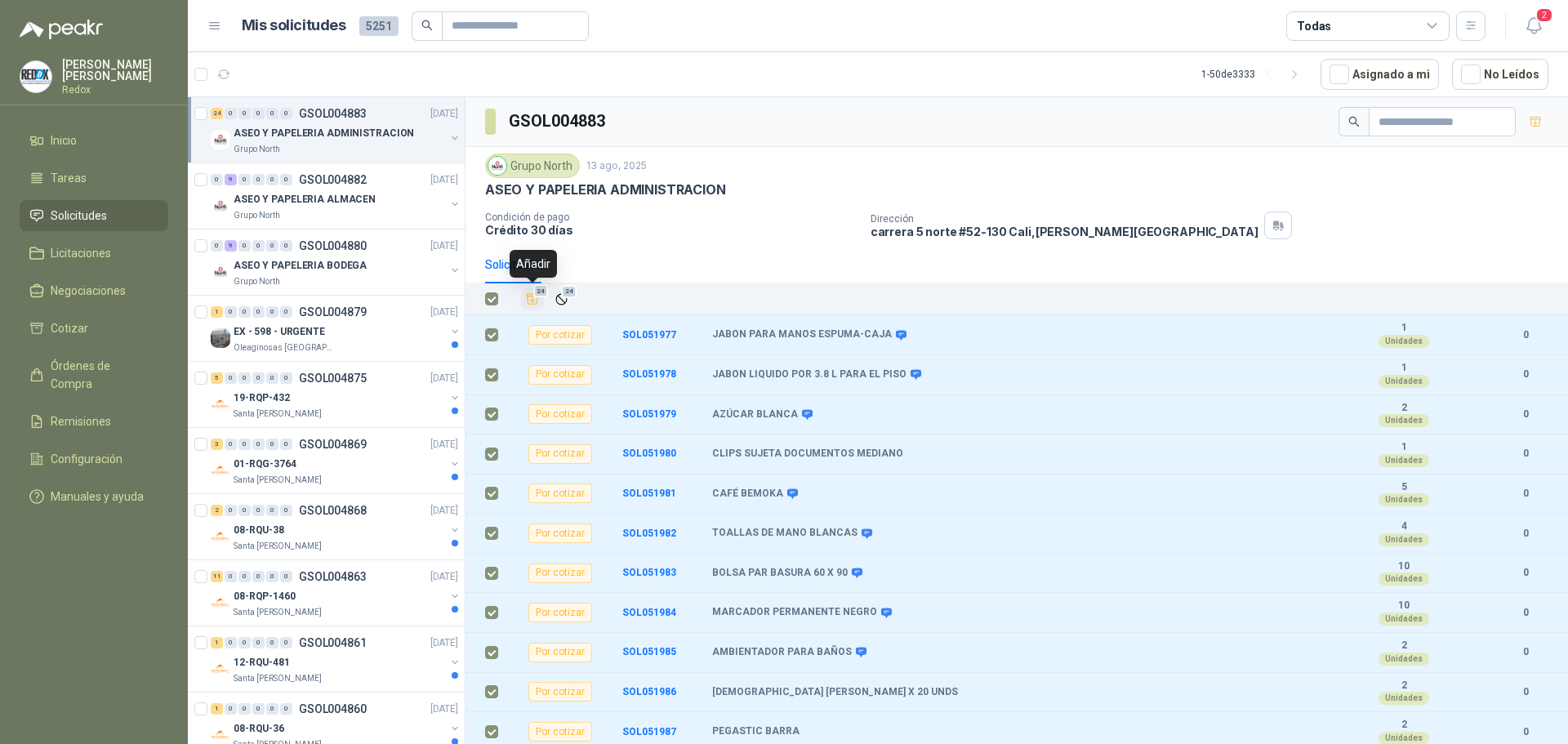
click at [533, 303] on icon "Añadir" at bounding box center [532, 299] width 12 height 11
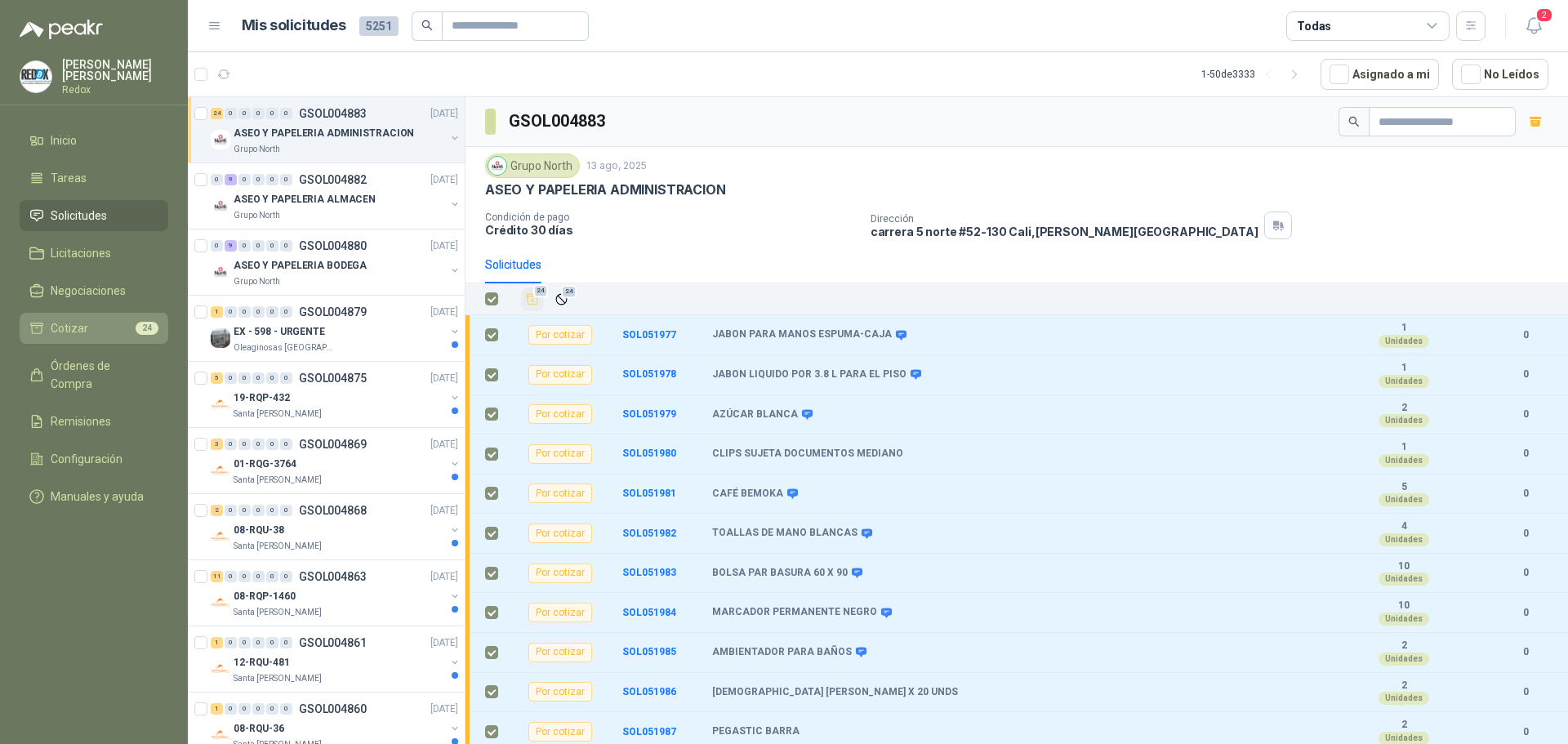
click at [91, 326] on li "Cotizar 24" at bounding box center [94, 328] width 129 height 18
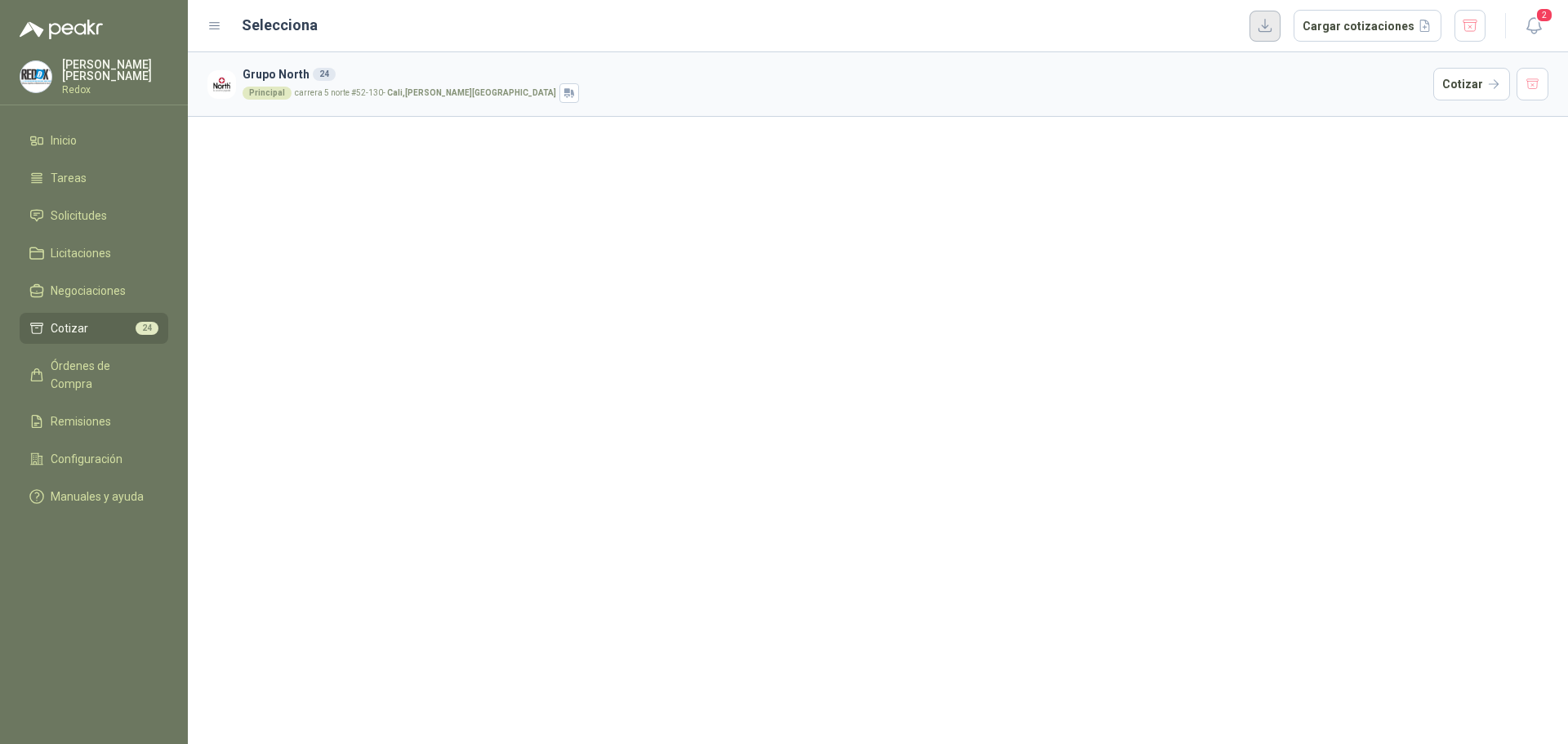
click at [1272, 38] on button "button" at bounding box center [1264, 26] width 31 height 31
click at [1356, 35] on button "Cargar cotizaciones" at bounding box center [1368, 26] width 148 height 33
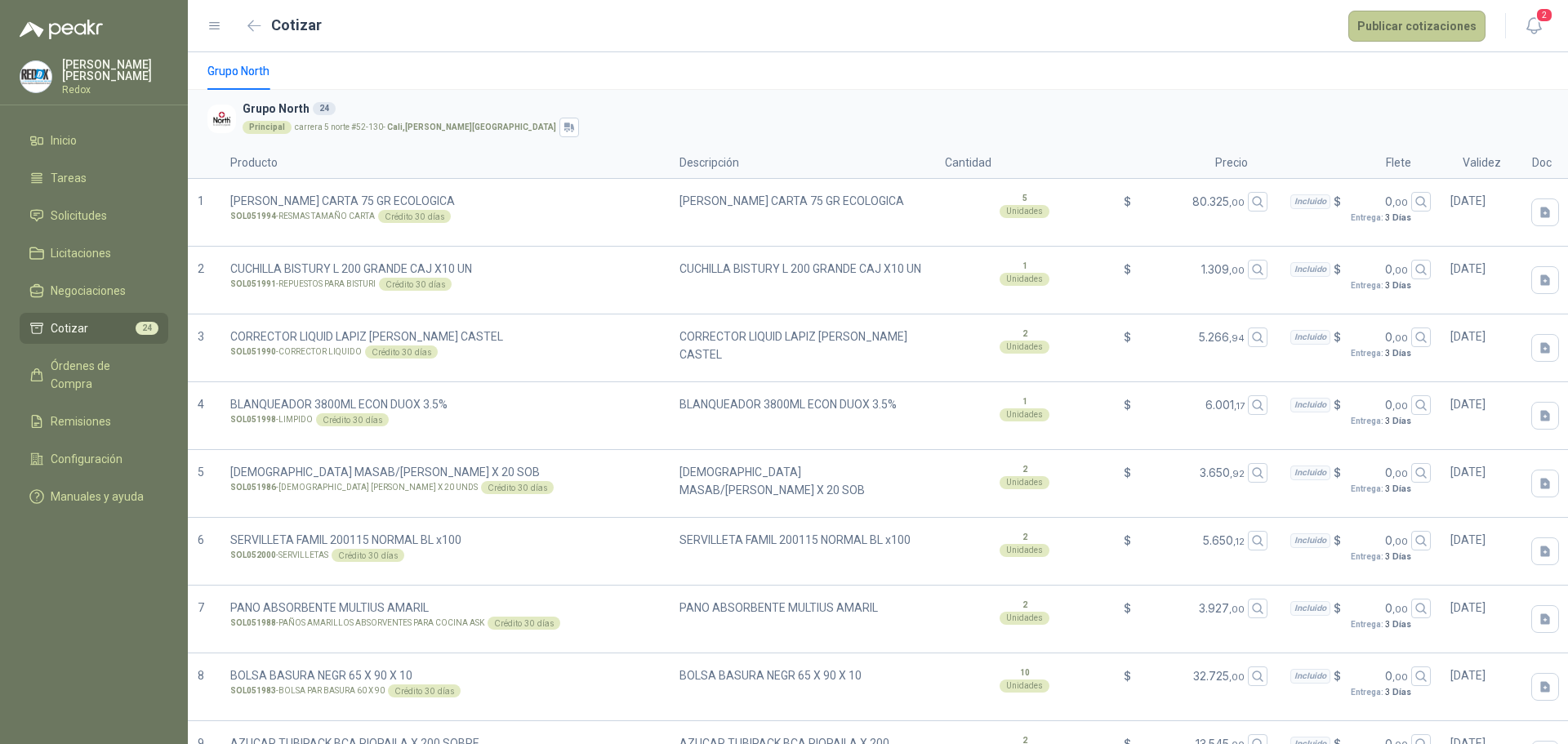
click at [1383, 30] on button "Publicar cotizaciones" at bounding box center [1416, 26] width 137 height 31
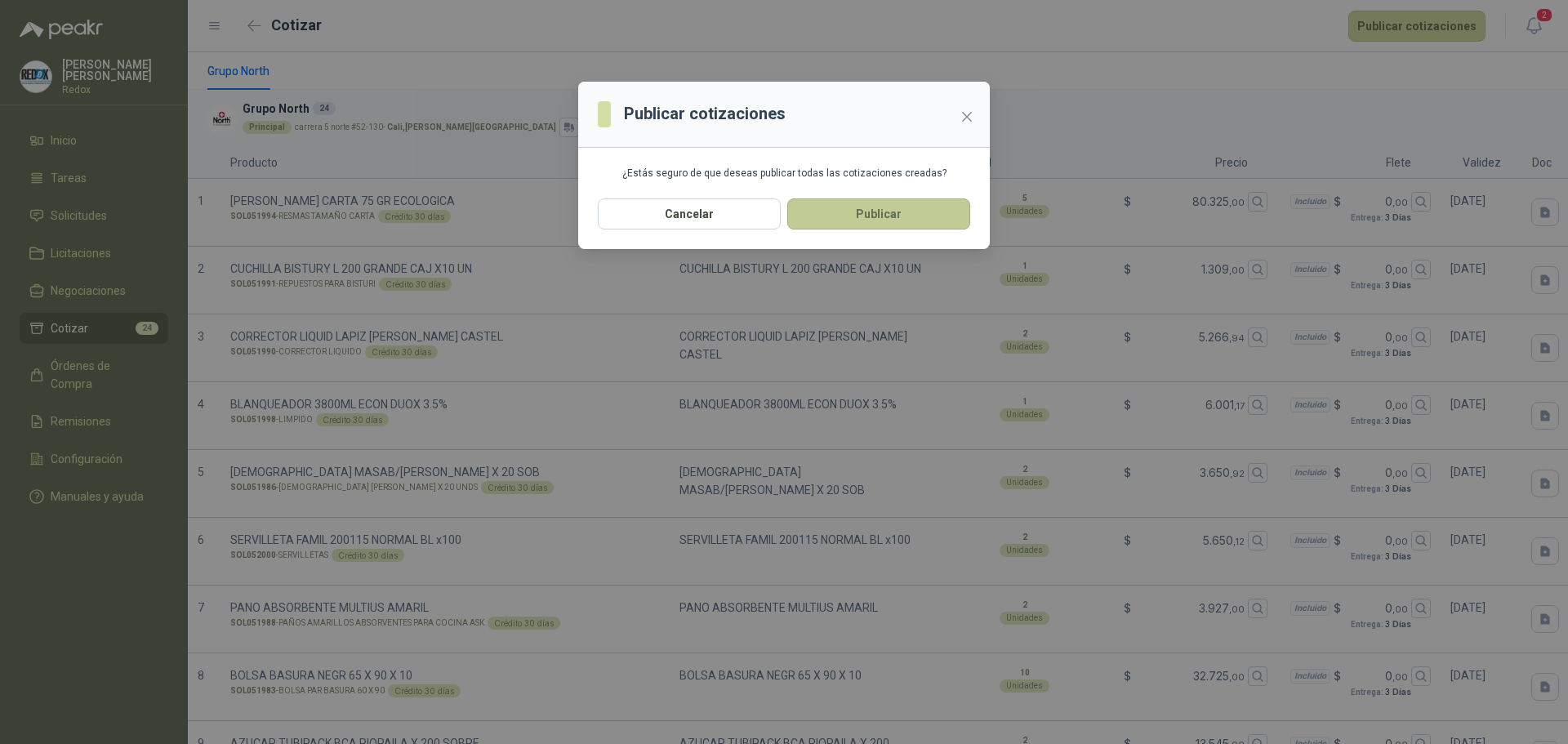
click at [912, 215] on button "Publicar" at bounding box center [879, 213] width 183 height 31
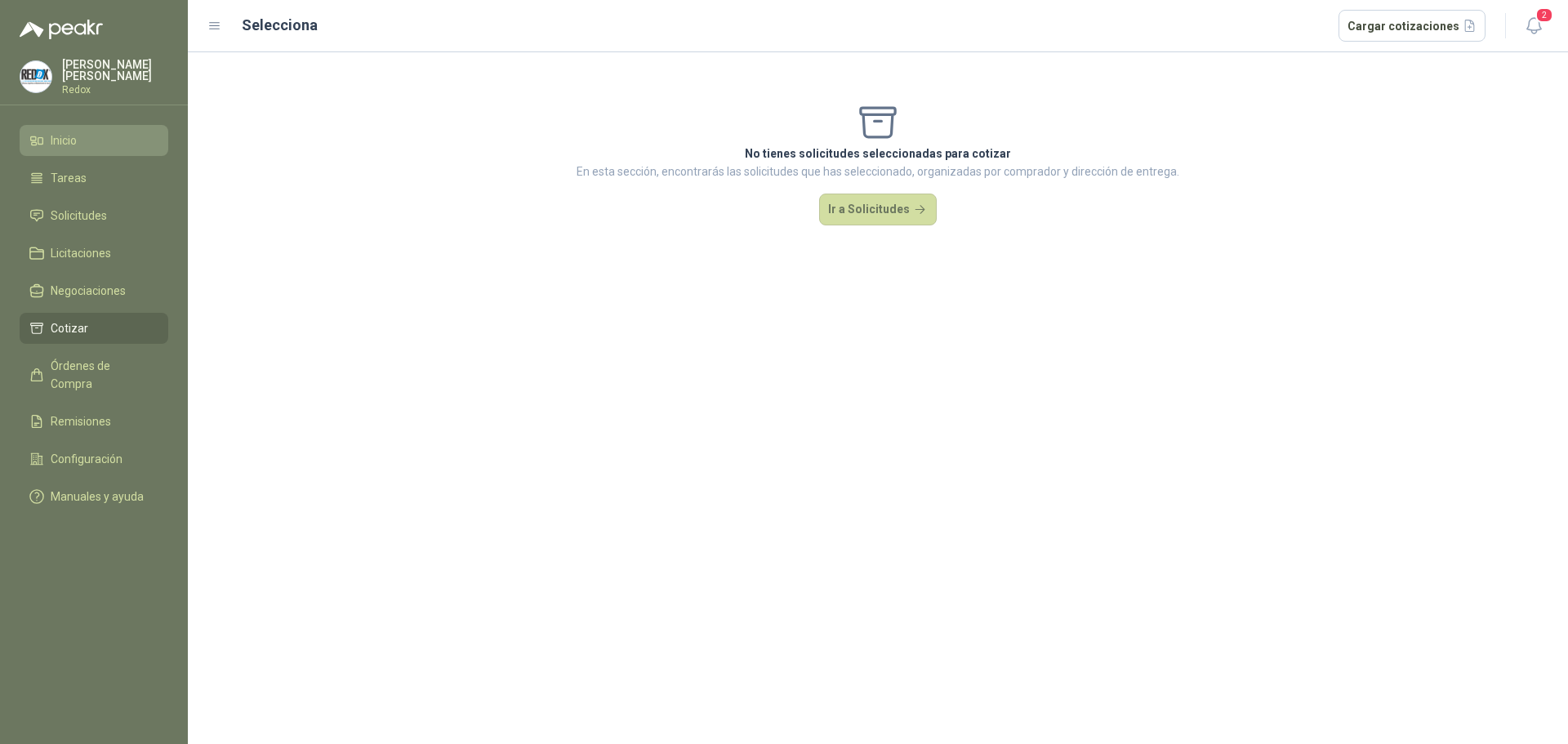
click at [74, 125] on link "Inicio" at bounding box center [94, 140] width 149 height 31
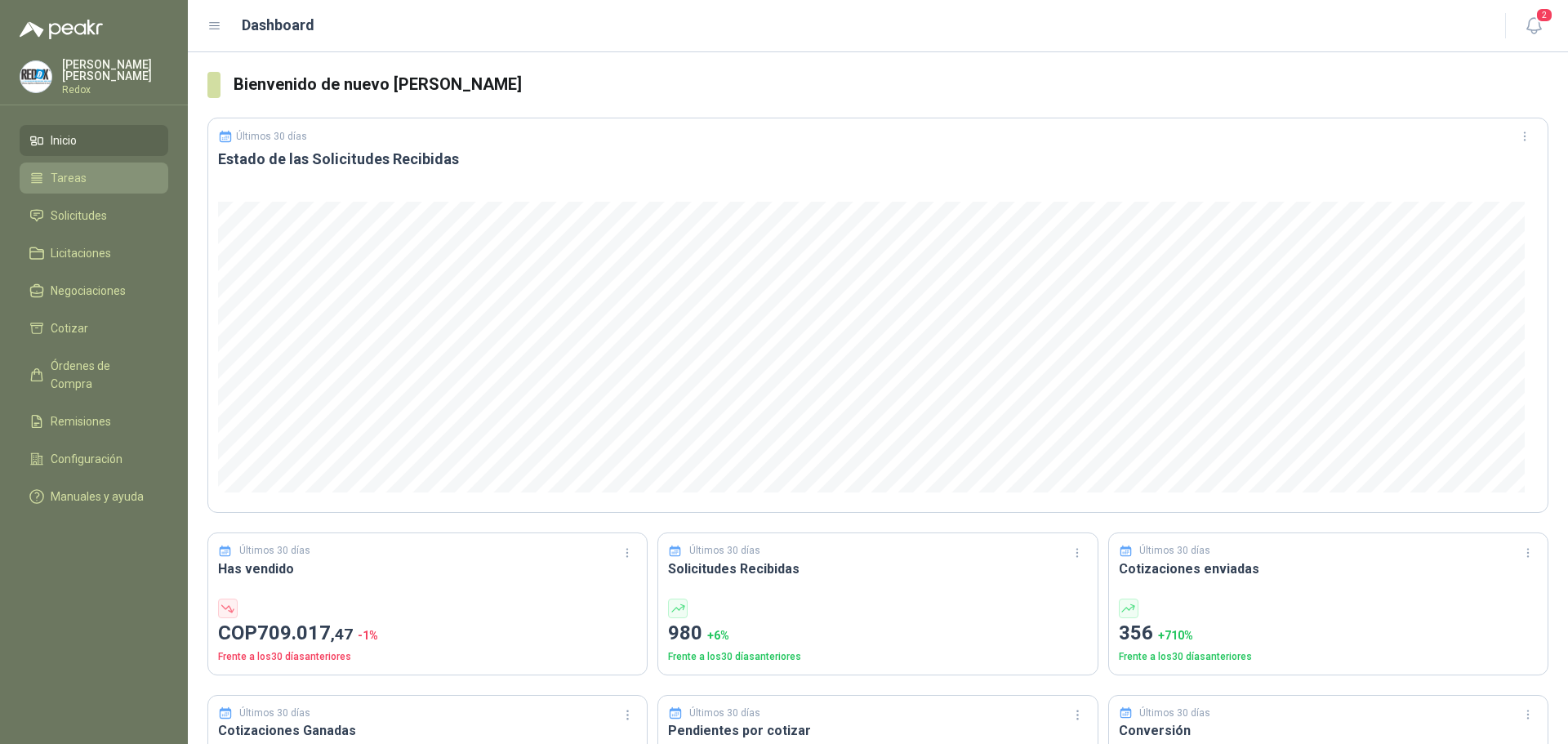
click at [83, 171] on span "Tareas" at bounding box center [68, 178] width 35 height 18
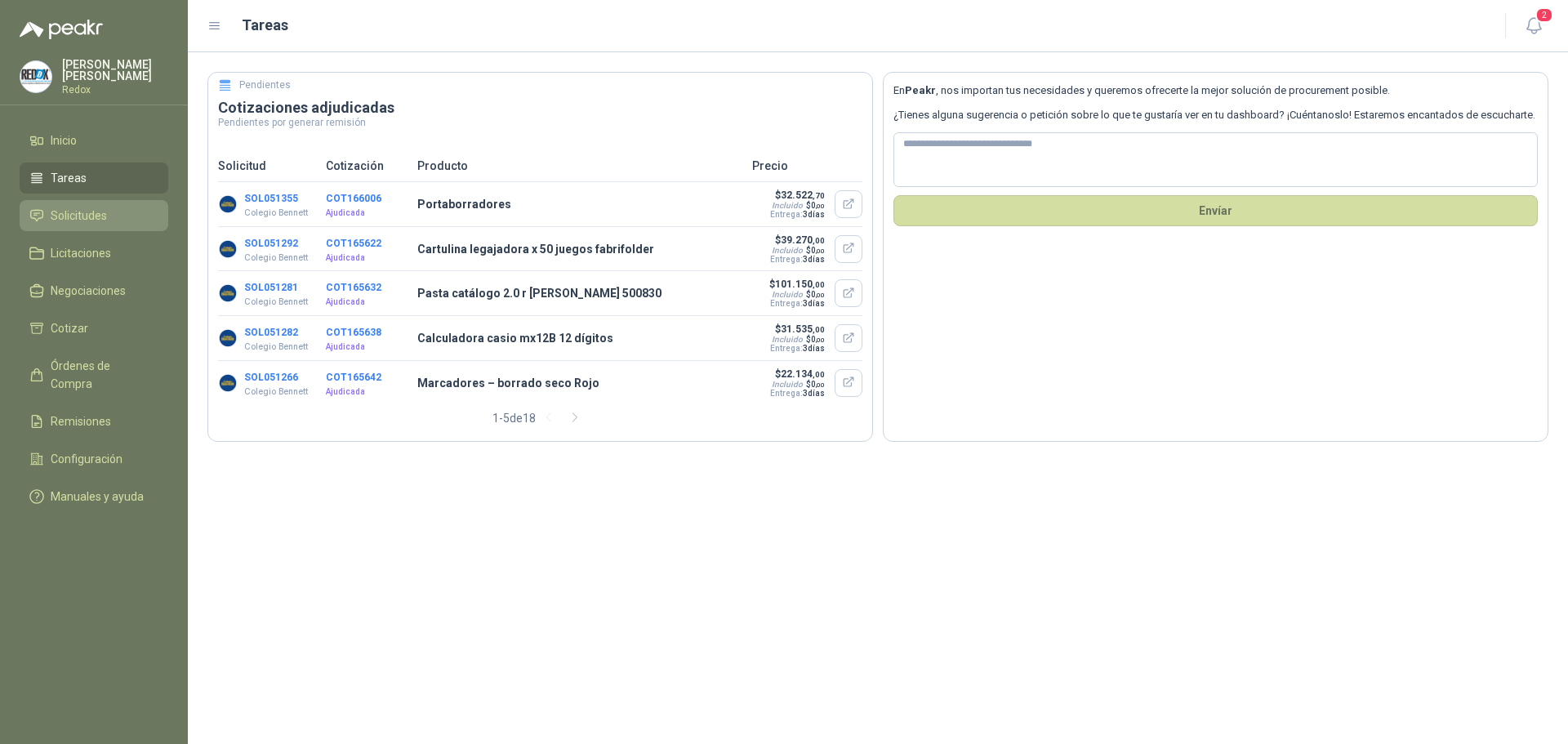
click at [92, 210] on span "Solicitudes" at bounding box center [78, 216] width 56 height 18
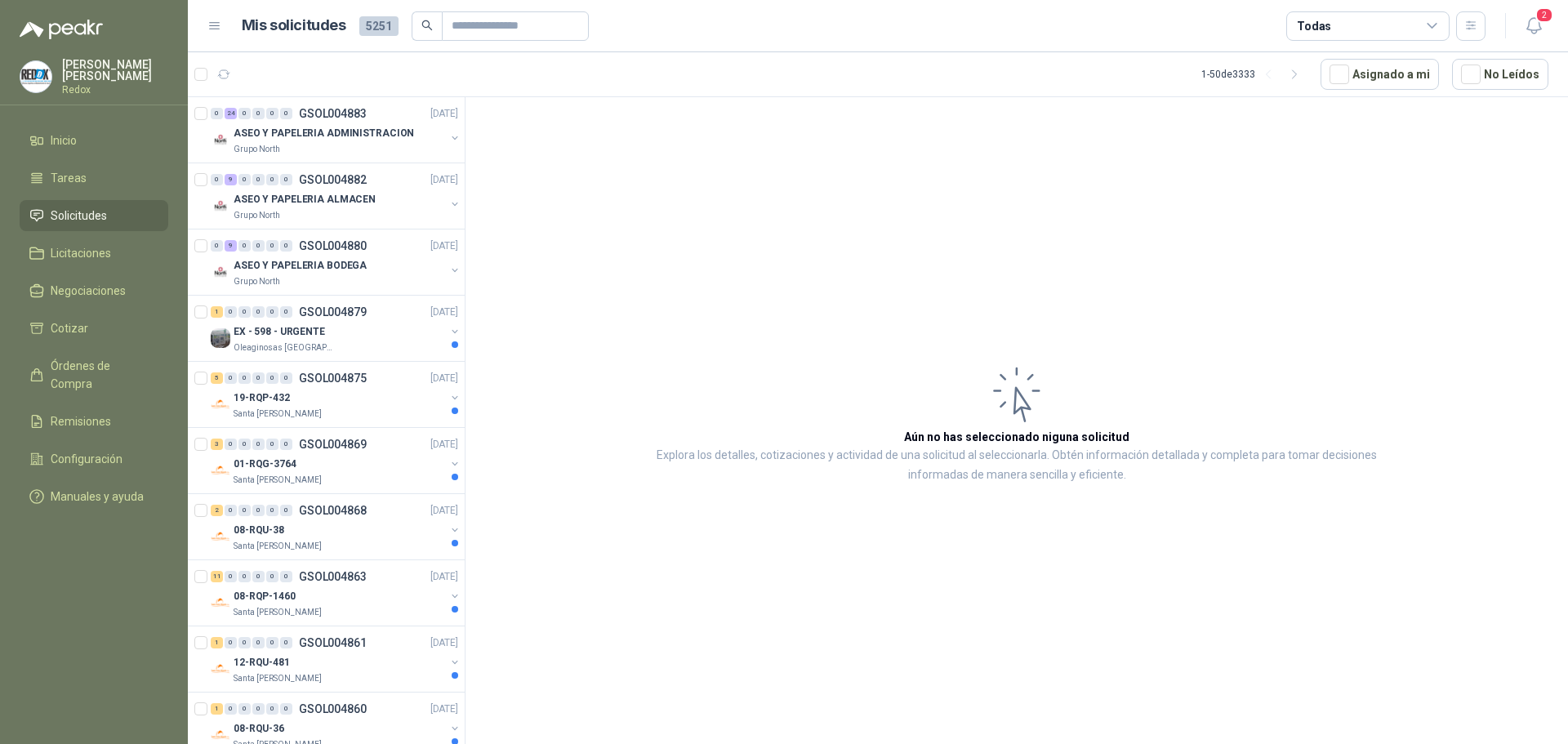
click at [76, 85] on p "Redox" at bounding box center [115, 90] width 106 height 10
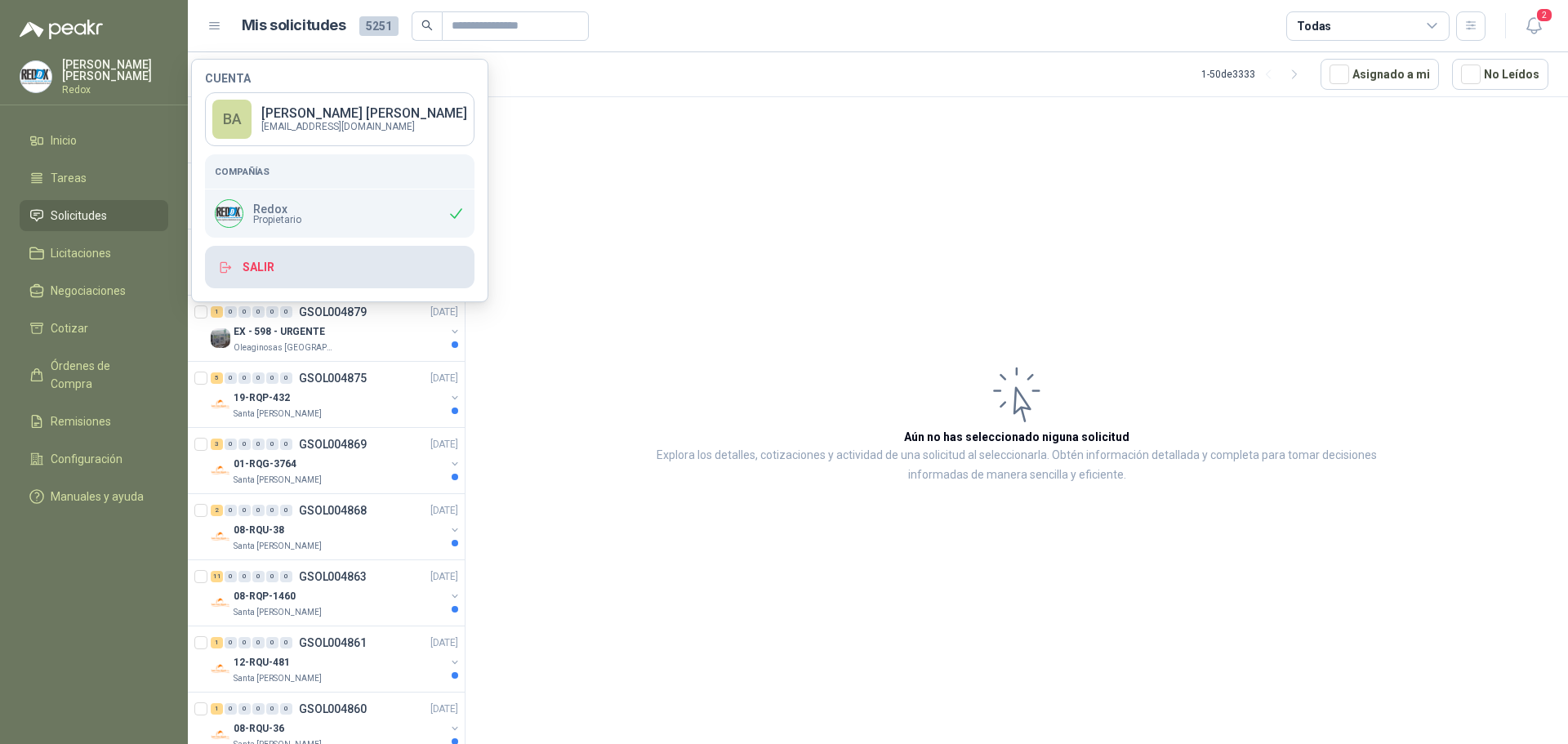
click at [268, 269] on button "Salir" at bounding box center [339, 266] width 269 height 42
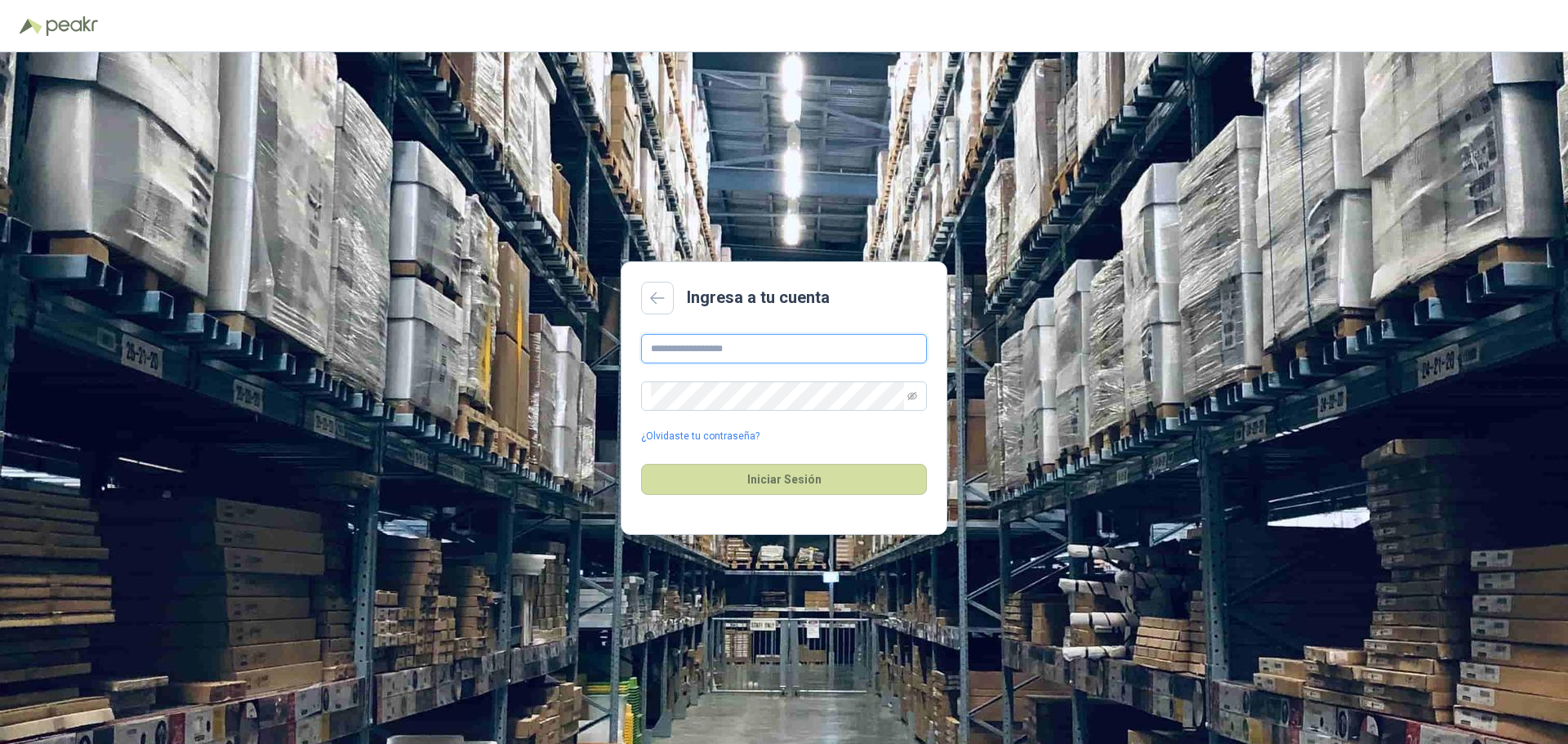
type input "**********"
